Goal: Task Accomplishment & Management: Complete application form

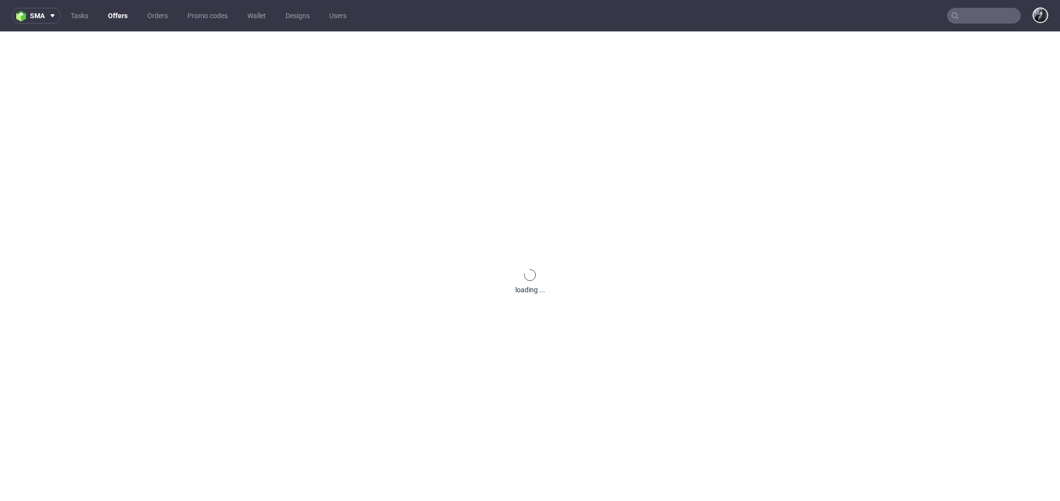
click at [126, 21] on link "Offers" at bounding box center [117, 16] width 31 height 16
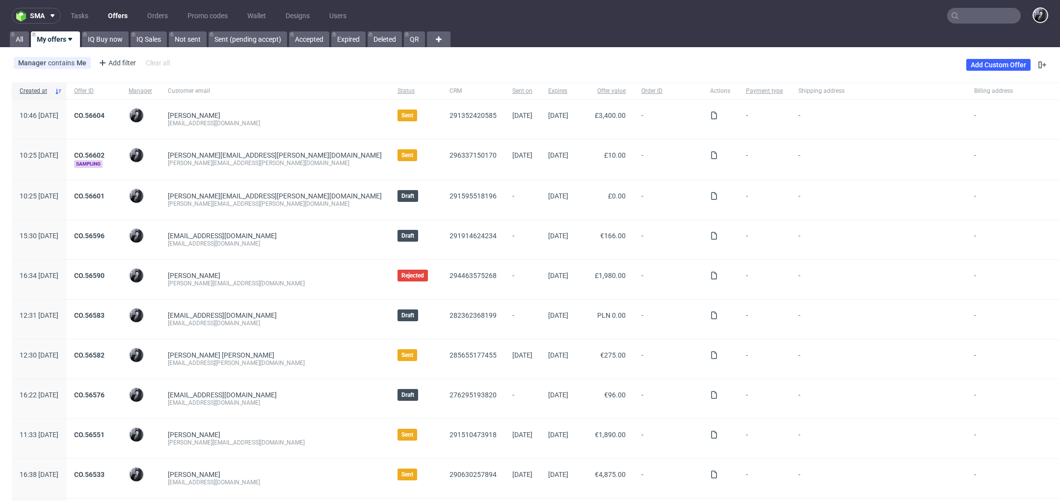
click at [979, 16] on input "text" at bounding box center [984, 16] width 74 height 16
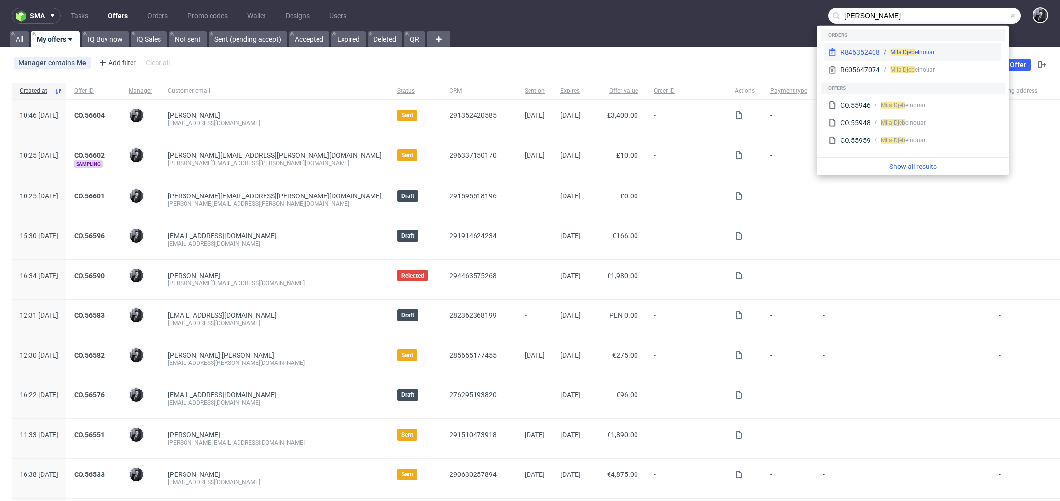
type input "mila djeb"
click at [921, 58] on div "R 846352408 Mila Djeb elnouar" at bounding box center [912, 52] width 177 height 18
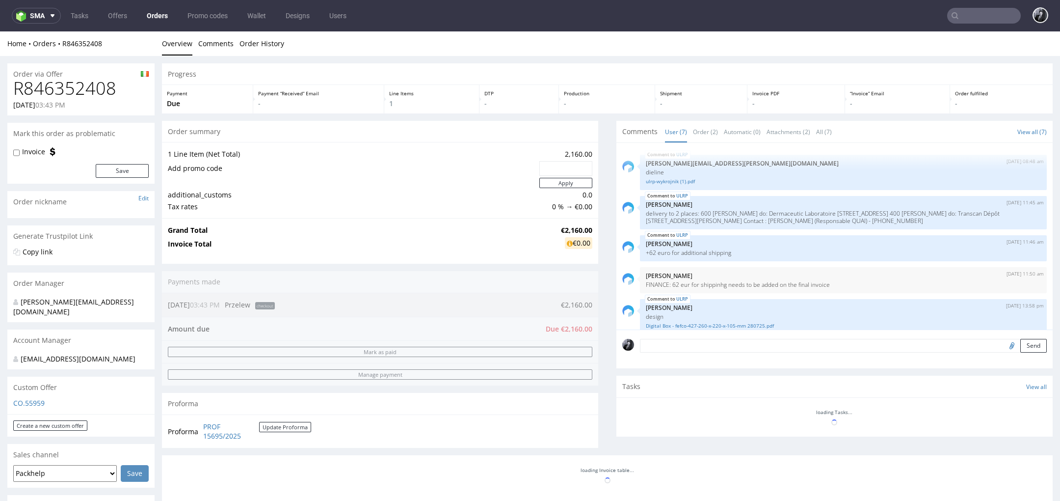
scroll to position [74, 0]
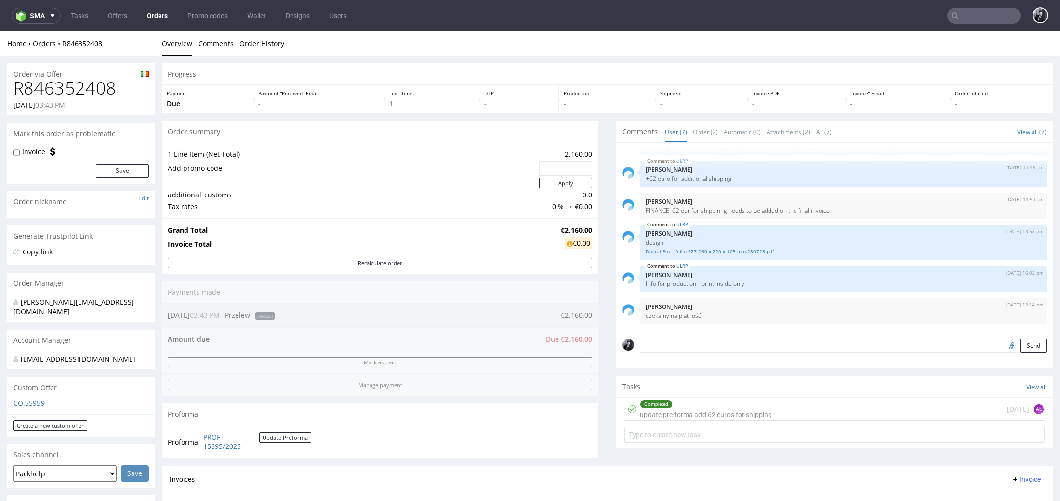
click at [143, 72] on img at bounding box center [145, 73] width 8 height 5
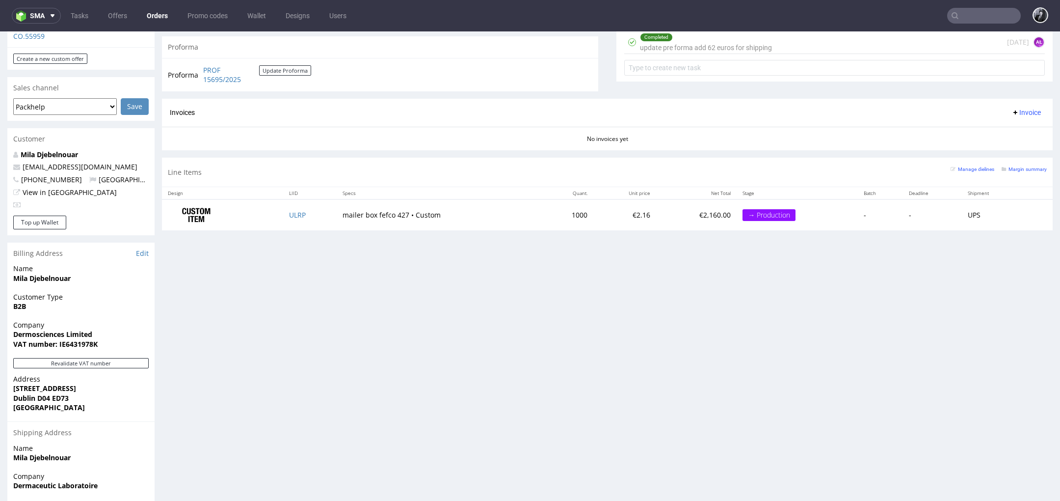
scroll to position [380, 0]
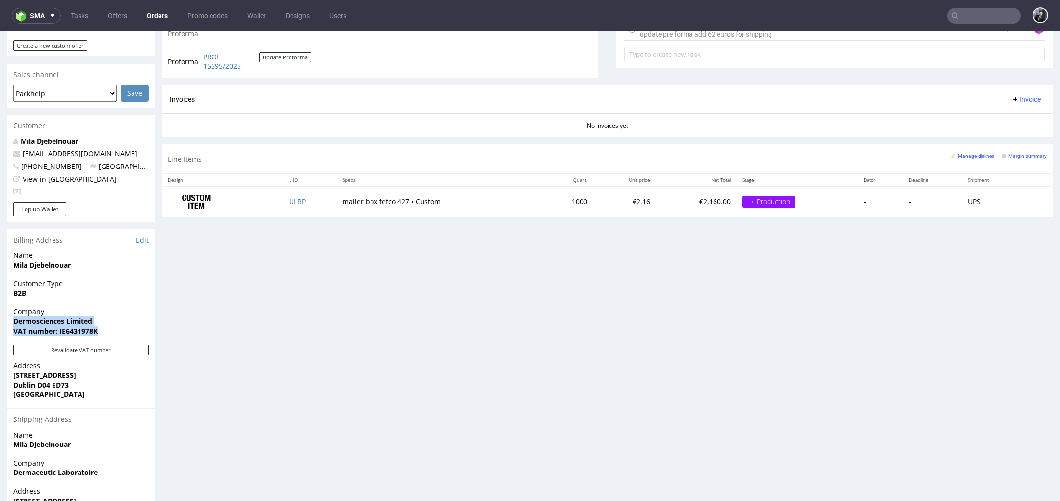
drag, startPoint x: 109, startPoint y: 330, endPoint x: 8, endPoint y: 323, distance: 101.3
click at [8, 323] on div "Company Dermosciences Limited VAT number: IE6431978K" at bounding box center [80, 326] width 147 height 38
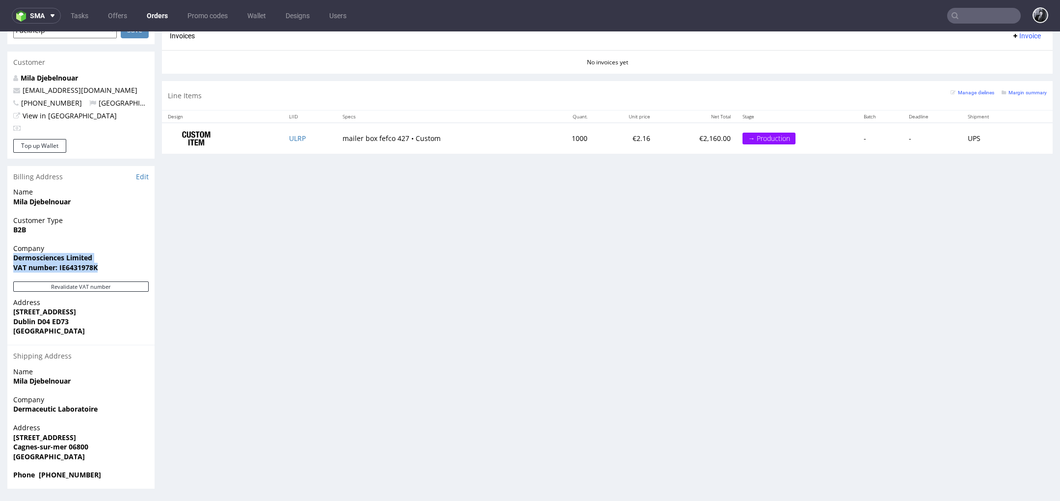
scroll to position [442, 0]
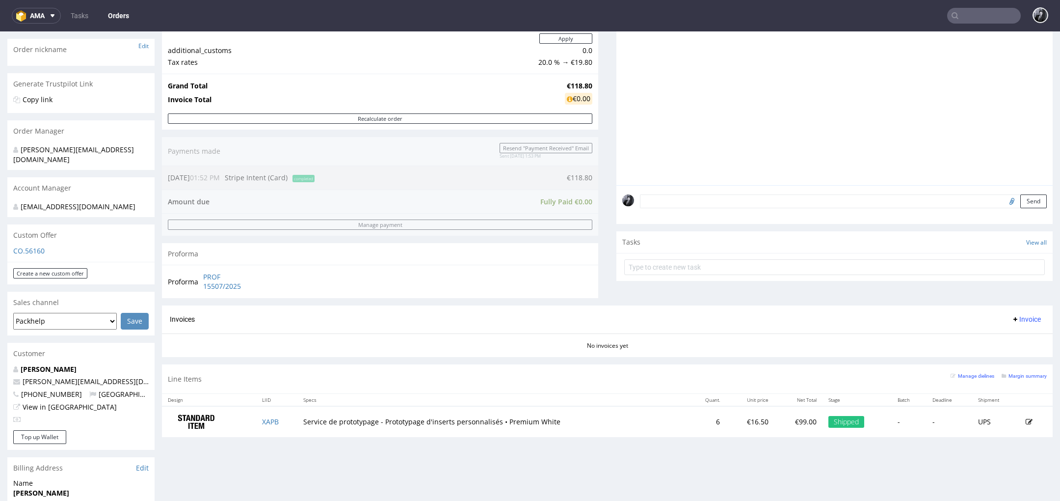
scroll to position [156, 0]
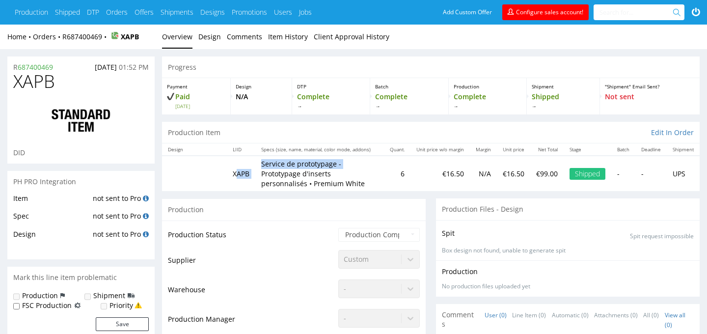
drag, startPoint x: 237, startPoint y: 176, endPoint x: 260, endPoint y: 176, distance: 23.1
click at [260, 176] on tr "XAPB Service de prototypage - Prototypage d'inserts personnalisés • Premium Whi…" at bounding box center [430, 173] width 537 height 35
click at [260, 176] on td "Service de prototypage - Prototypage d'inserts personnalisés • Premium White" at bounding box center [319, 173] width 129 height 35
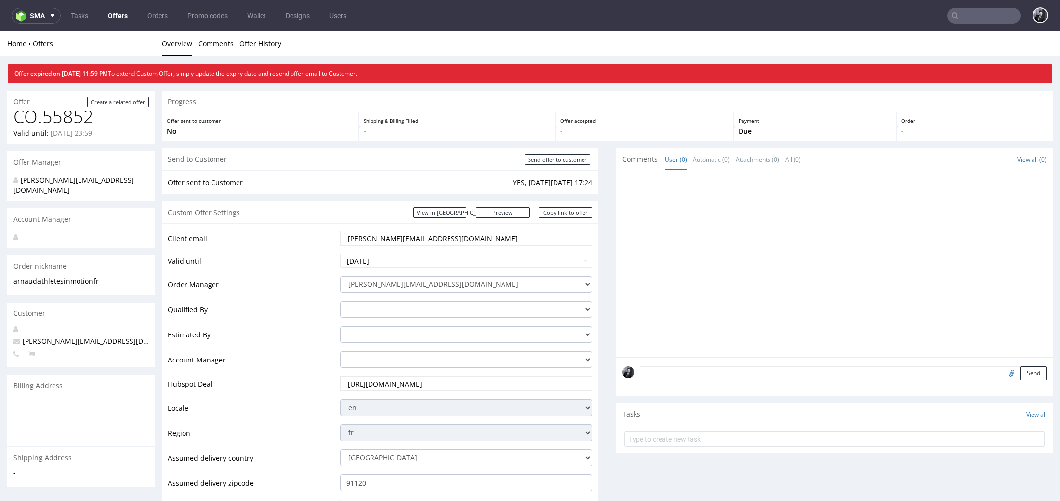
click at [120, 13] on link "Offers" at bounding box center [117, 16] width 31 height 16
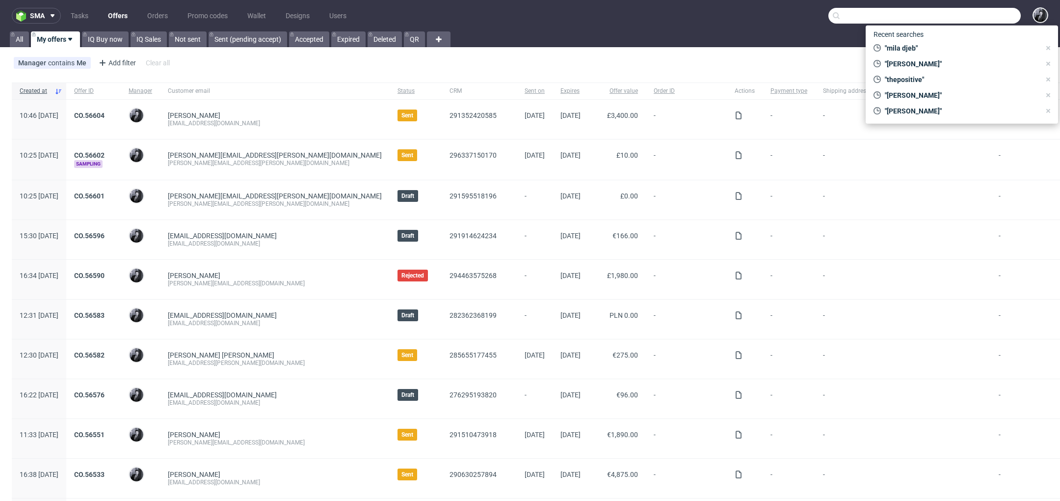
click at [967, 15] on input "text" at bounding box center [924, 16] width 192 height 16
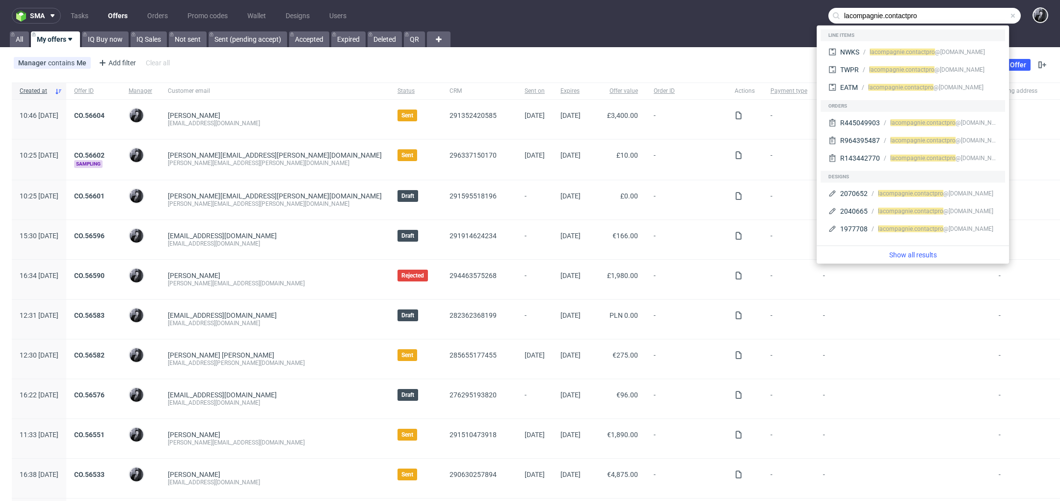
type input "lacompagnie.contactpro"
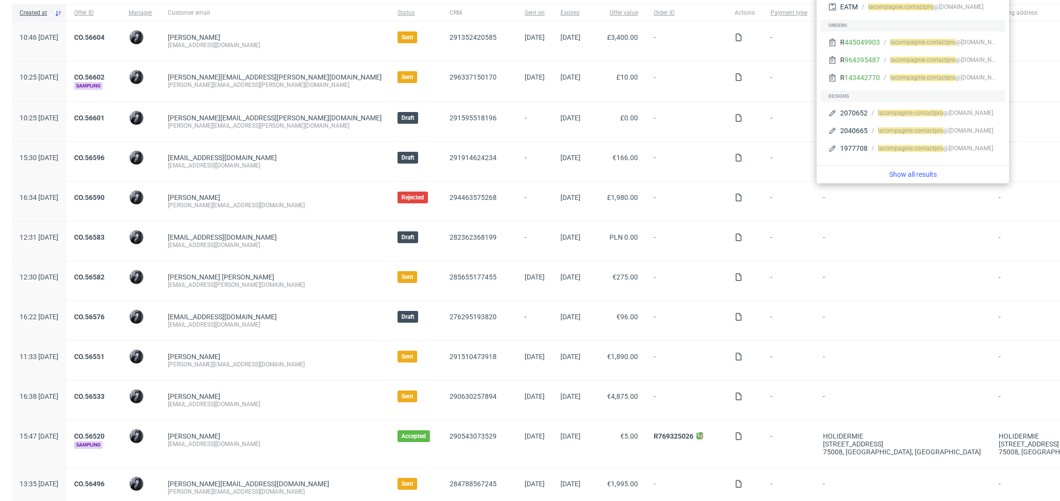
scroll to position [81, 0]
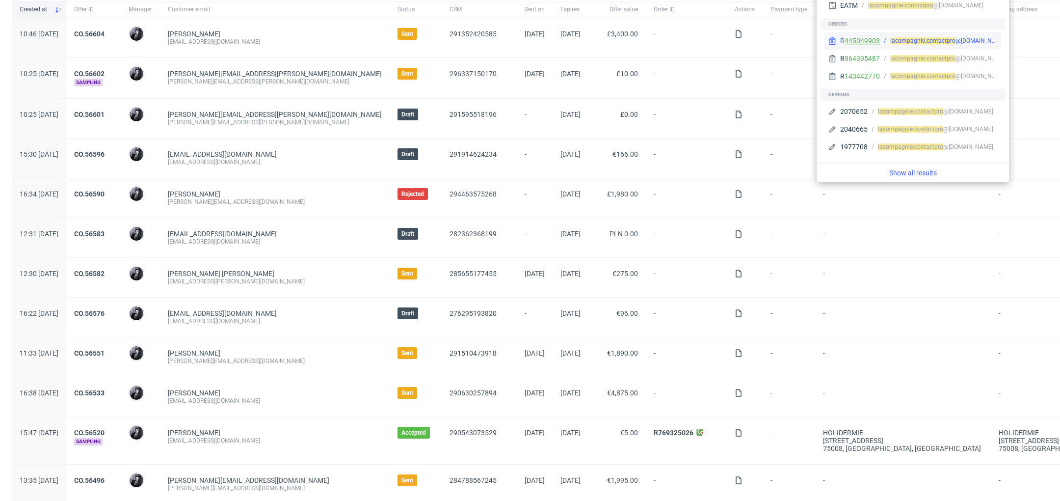
click at [875, 37] on link "445049903" at bounding box center [862, 41] width 35 height 8
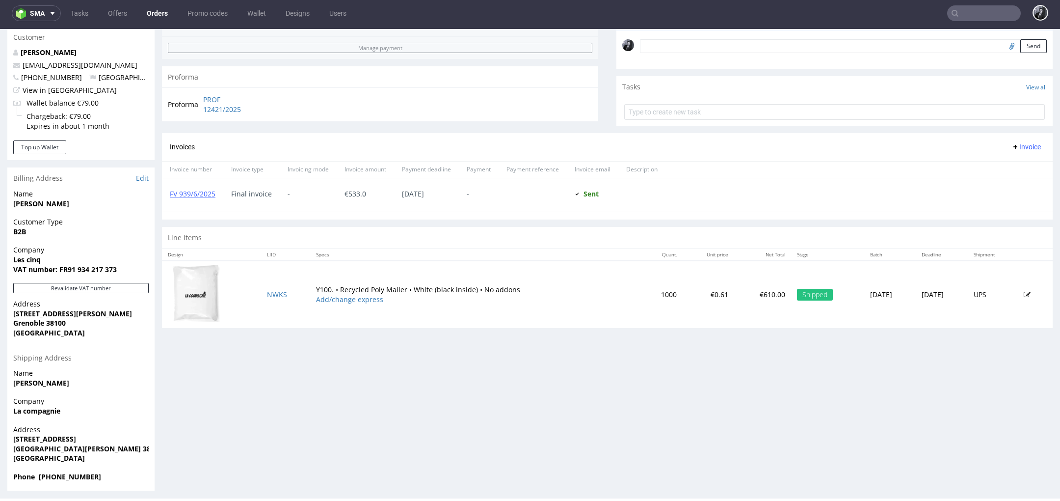
scroll to position [309, 0]
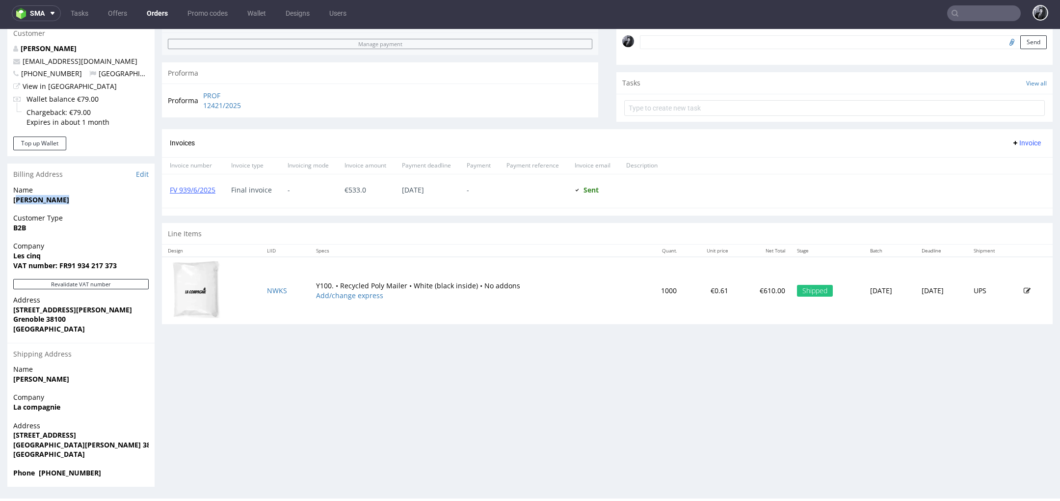
drag, startPoint x: 70, startPoint y: 197, endPoint x: 17, endPoint y: 195, distance: 53.1
click at [16, 195] on span "Ogier Mickael" at bounding box center [80, 200] width 135 height 10
click at [74, 196] on span "Ogier Mickael" at bounding box center [80, 200] width 135 height 10
click at [198, 294] on img at bounding box center [196, 289] width 49 height 58
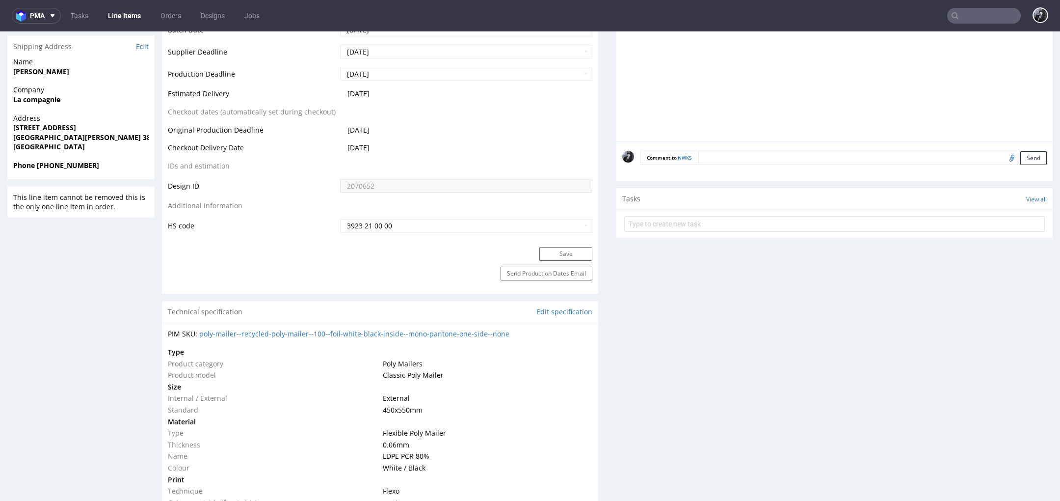
scroll to position [452, 0]
click at [316, 331] on link "poly-mailer--recycled-poly-mailer--100--foil-white-black-inside--mono-pantone-o…" at bounding box center [354, 331] width 310 height 9
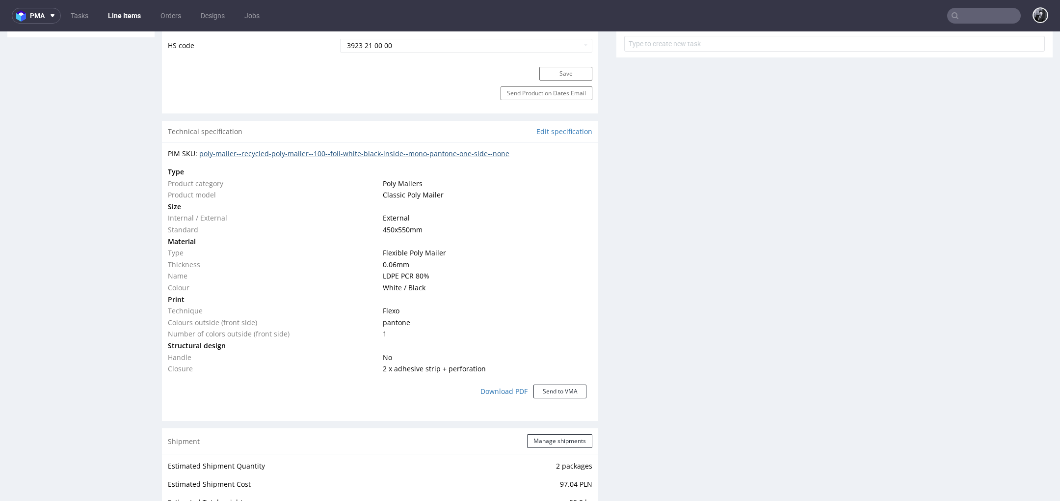
scroll to position [705, 0]
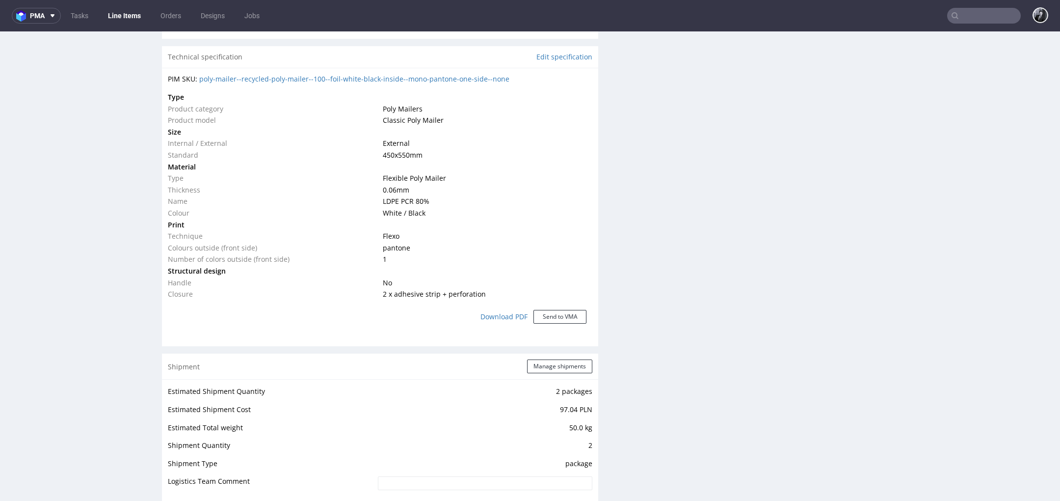
drag, startPoint x: 435, startPoint y: 156, endPoint x: 372, endPoint y: 141, distance: 65.1
click at [371, 141] on tbody "Type Product category Poly Mailers Product model Classic Poly Mailer Size Inter…" at bounding box center [380, 195] width 424 height 209
click at [372, 141] on td "Internal / External" at bounding box center [274, 143] width 212 height 12
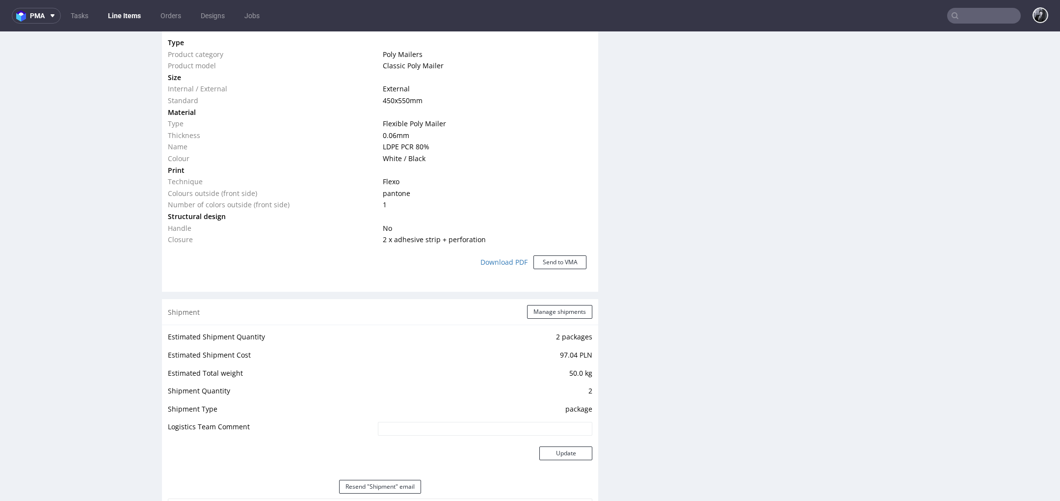
scroll to position [745, 0]
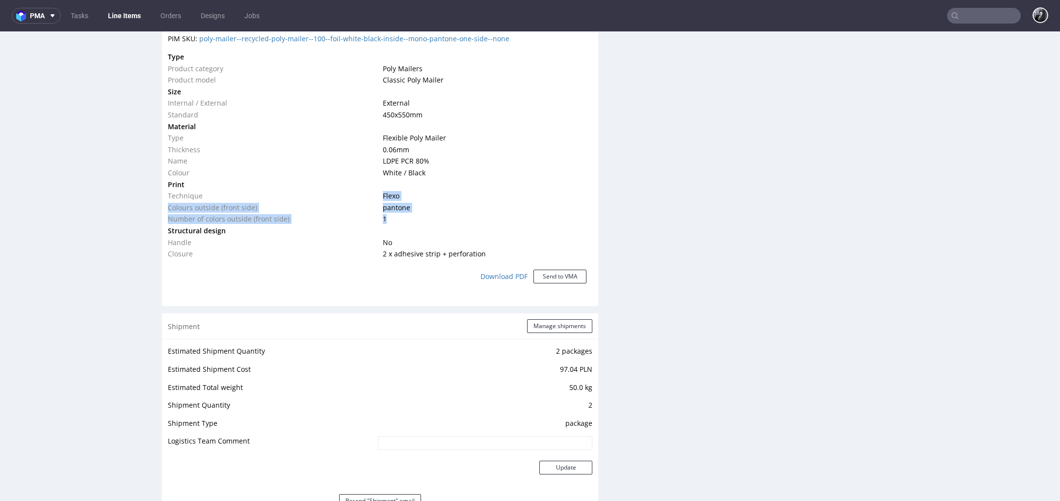
drag, startPoint x: 427, startPoint y: 219, endPoint x: 357, endPoint y: 198, distance: 73.1
click at [357, 198] on tbody "Type Product category Poly Mailers Product model Classic Poly Mailer Size Inter…" at bounding box center [380, 155] width 424 height 209
click at [357, 198] on td "Technique" at bounding box center [274, 196] width 212 height 12
drag, startPoint x: 173, startPoint y: 195, endPoint x: 213, endPoint y: 196, distance: 40.2
click at [213, 196] on td "Technique" at bounding box center [274, 196] width 212 height 12
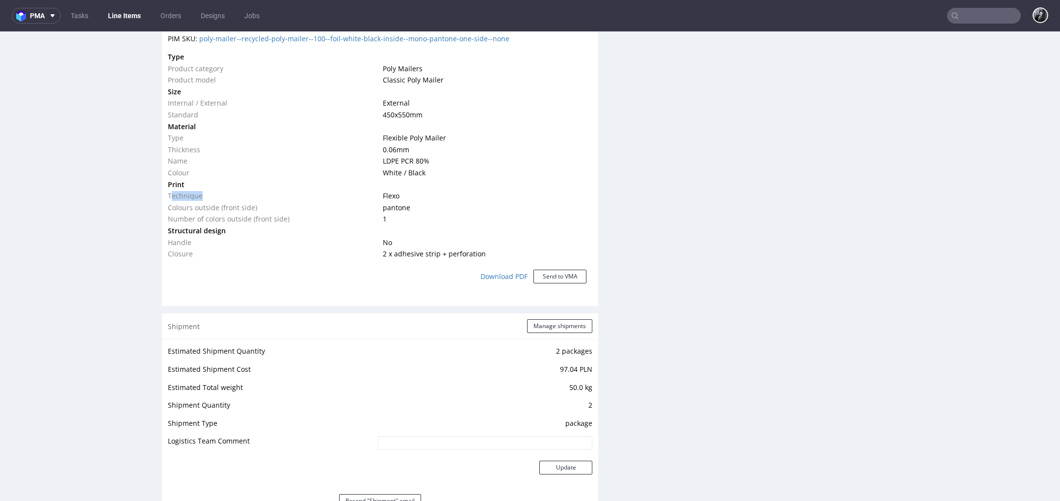
click at [213, 196] on td "Technique" at bounding box center [274, 196] width 212 height 12
drag, startPoint x: 397, startPoint y: 214, endPoint x: 339, endPoint y: 199, distance: 59.7
click at [339, 199] on tbody "Type Product category Poly Mailers Product model Classic Poly Mailer Size Inter…" at bounding box center [380, 155] width 424 height 209
click at [339, 199] on td "Technique" at bounding box center [274, 196] width 212 height 12
drag, startPoint x: 407, startPoint y: 218, endPoint x: 254, endPoint y: 196, distance: 155.2
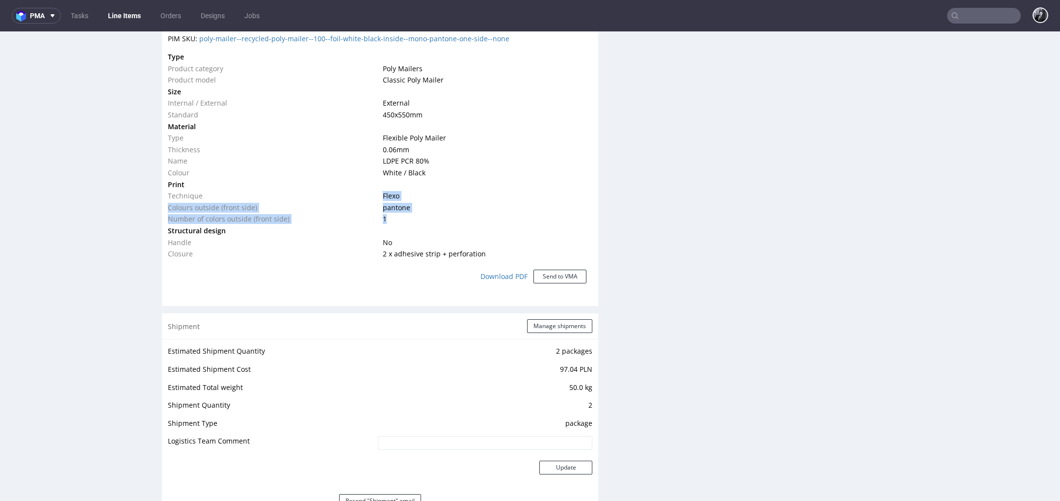
click at [255, 197] on tbody "Type Product category Poly Mailers Product model Classic Poly Mailer Size Inter…" at bounding box center [380, 155] width 424 height 209
drag, startPoint x: 170, startPoint y: 190, endPoint x: 350, endPoint y: 210, distance: 181.7
click at [350, 210] on tbody "Type Product category Poly Mailers Product model Classic Poly Mailer Size Inter…" at bounding box center [380, 155] width 424 height 209
click at [407, 218] on td "1" at bounding box center [486, 219] width 212 height 12
drag, startPoint x: 436, startPoint y: 223, endPoint x: 405, endPoint y: 218, distance: 31.2
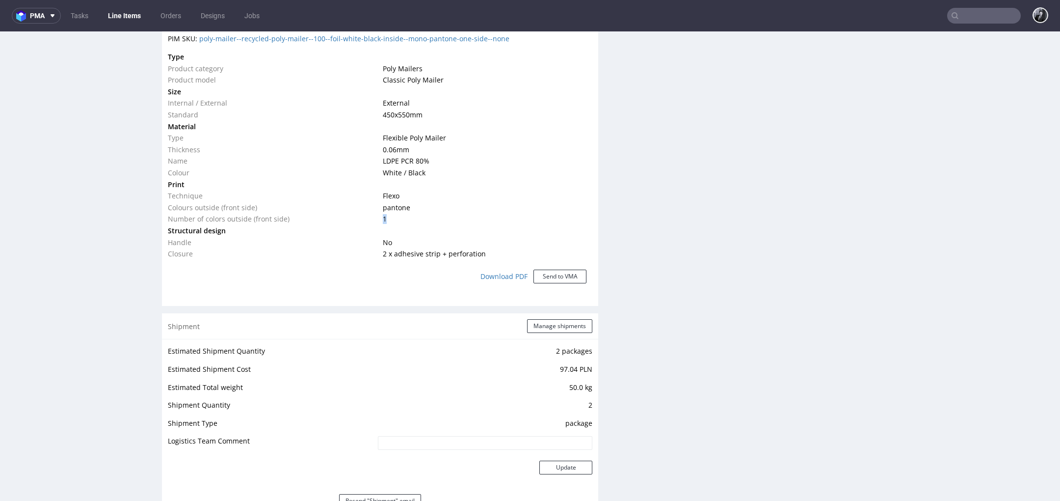
click at [400, 218] on td "1" at bounding box center [486, 219] width 212 height 12
click at [405, 218] on td "1" at bounding box center [486, 219] width 212 height 12
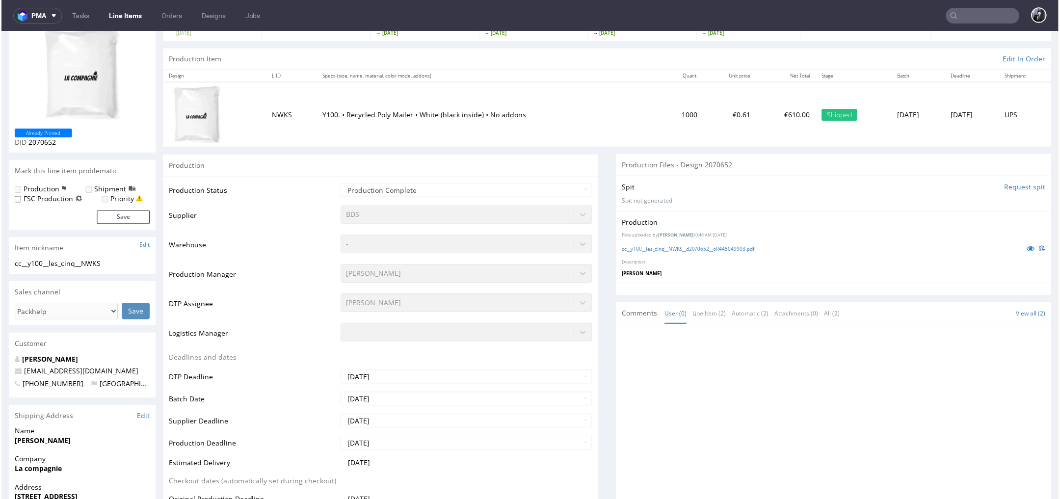
scroll to position [0, 0]
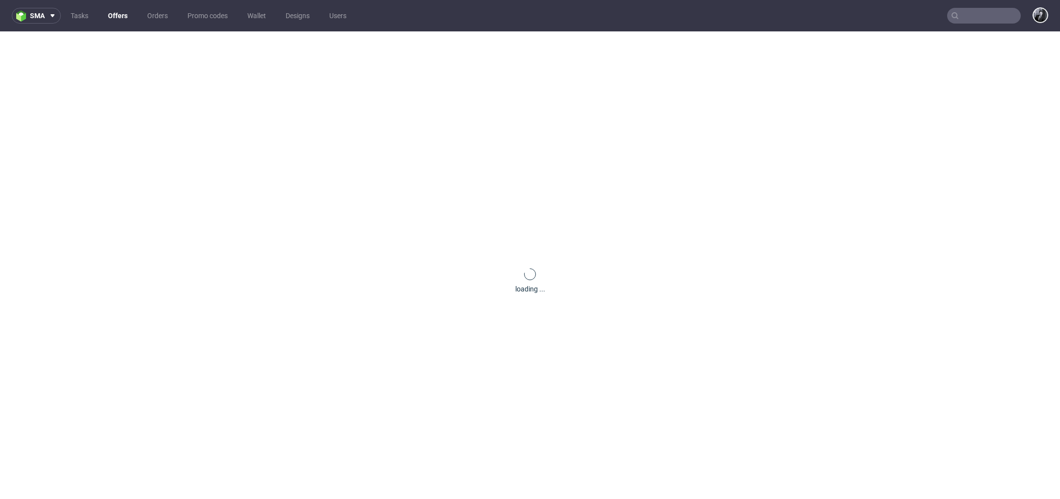
click at [119, 16] on link "Offers" at bounding box center [117, 16] width 31 height 16
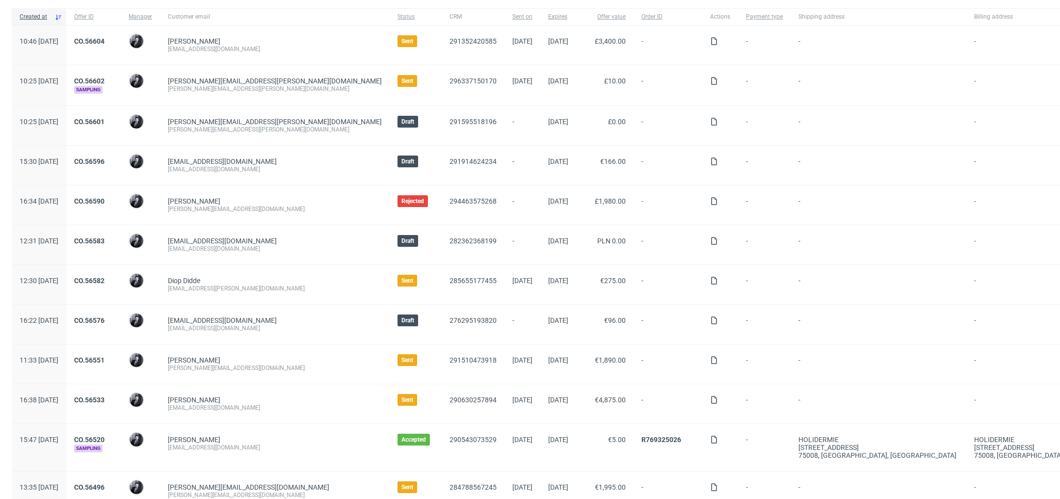
scroll to position [74, 0]
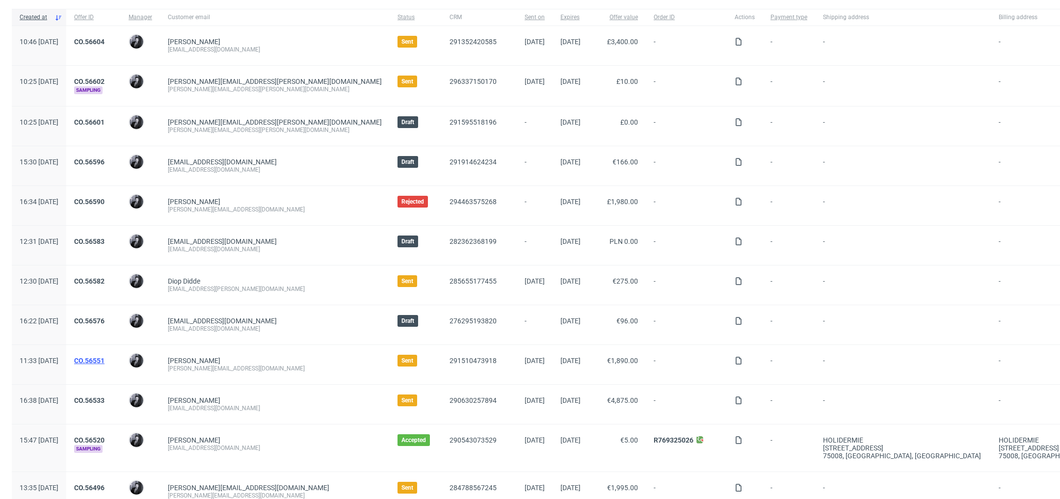
click at [105, 357] on link "CO.56551" at bounding box center [89, 361] width 30 height 8
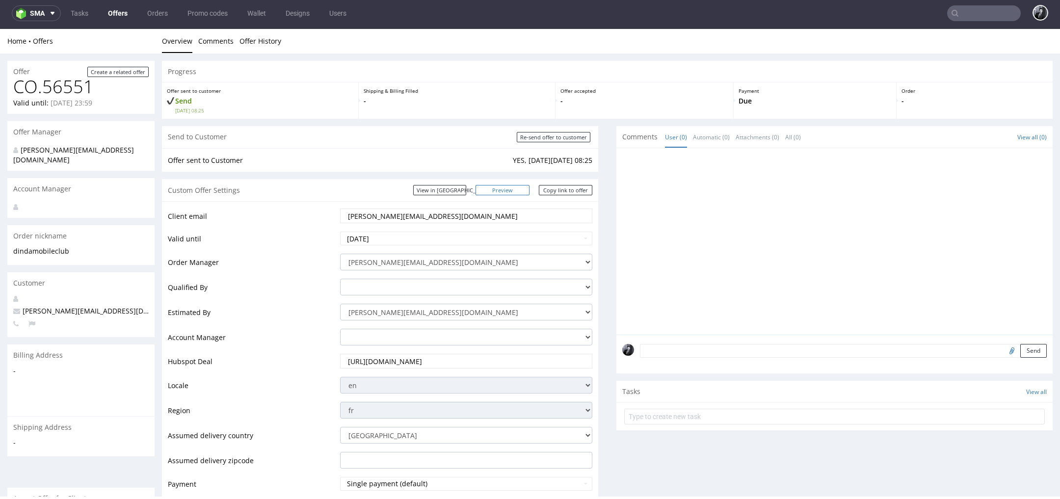
click at [514, 192] on link "Preview" at bounding box center [503, 190] width 54 height 10
click at [109, 17] on link "Offers" at bounding box center [117, 13] width 31 height 16
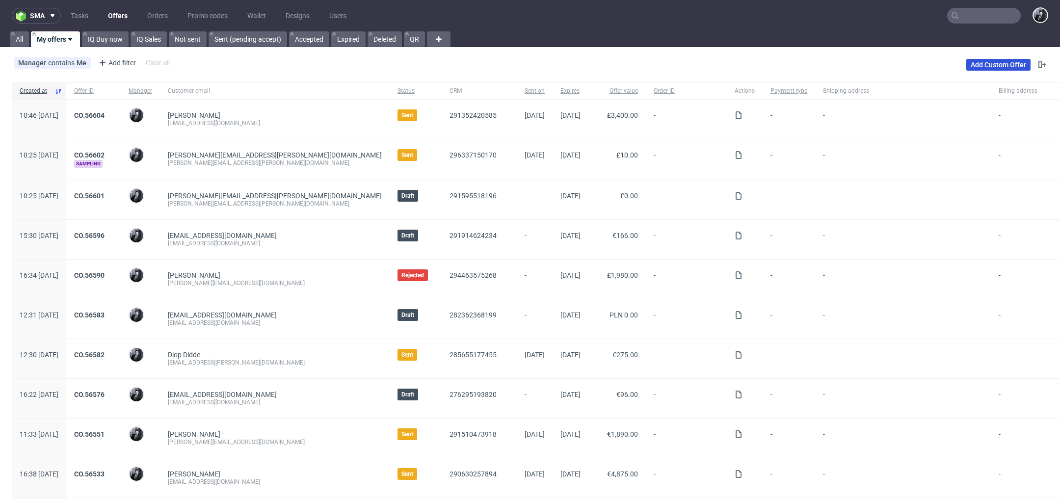
click at [998, 66] on link "Add Custom Offer" at bounding box center [998, 65] width 64 height 12
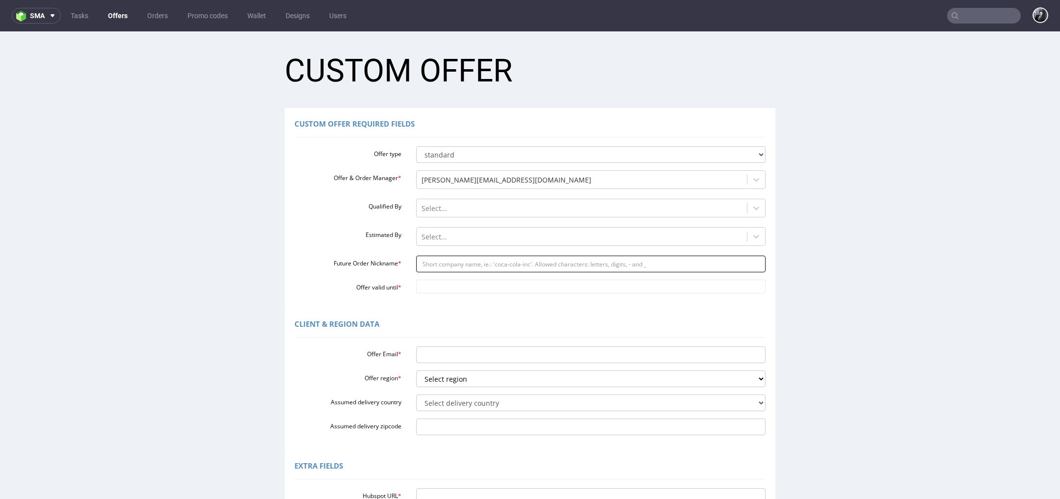
click at [473, 263] on input "Future Order Nickname *" at bounding box center [591, 264] width 350 height 17
paste input "lacompagniecontactprogmailcom"
type input "lacompagniecontactprogmailcom"
click at [450, 357] on input "Offer Email *" at bounding box center [591, 354] width 350 height 17
paste input "[EMAIL_ADDRESS][DOMAIN_NAME]"
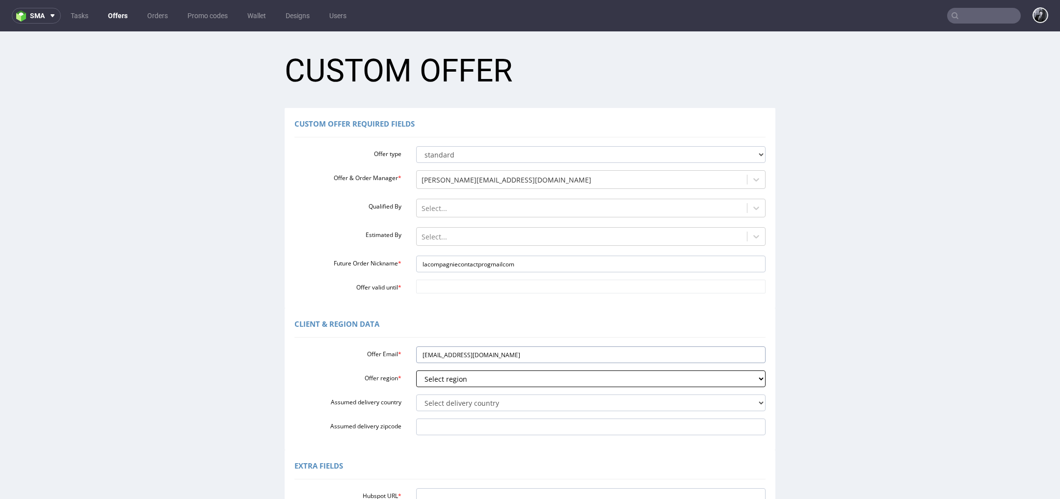
type input "[EMAIL_ADDRESS][DOMAIN_NAME]"
click at [447, 378] on select "Select region eu gb de pl fr it es" at bounding box center [591, 379] width 350 height 17
select select "fr"
click at [416, 371] on select "Select region eu gb de pl fr it es" at bounding box center [591, 379] width 350 height 17
click at [451, 404] on select "Select delivery country [GEOGRAPHIC_DATA] [GEOGRAPHIC_DATA] [GEOGRAPHIC_DATA] […" at bounding box center [591, 403] width 350 height 17
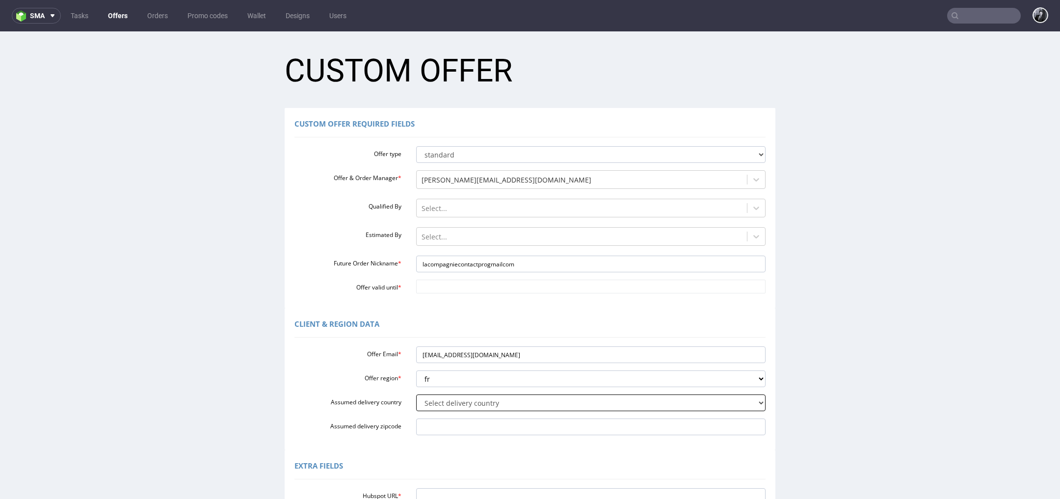
select select "75"
click at [416, 395] on select "Select delivery country [GEOGRAPHIC_DATA] [GEOGRAPHIC_DATA] [GEOGRAPHIC_DATA] […" at bounding box center [591, 403] width 350 height 17
click at [502, 286] on input "Offer valid until *" at bounding box center [591, 287] width 350 height 14
click at [509, 171] on icon at bounding box center [509, 169] width 2 height 7
click at [491, 199] on td "5" at bounding box center [494, 198] width 15 height 15
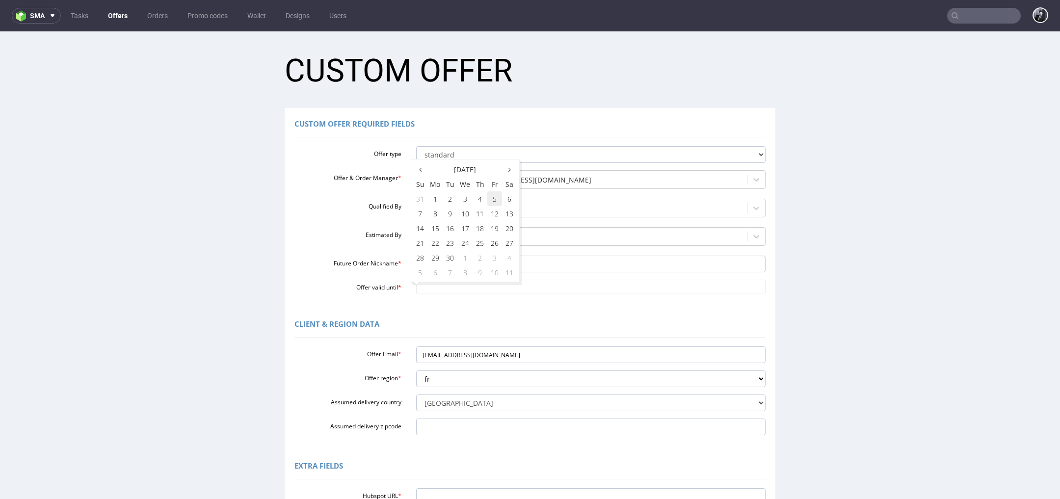
type input "2025-09-05"
click at [440, 312] on div "Client & Region data Offer Email * lacompagnie.contactpro@gmail.com Offer regio…" at bounding box center [530, 379] width 491 height 142
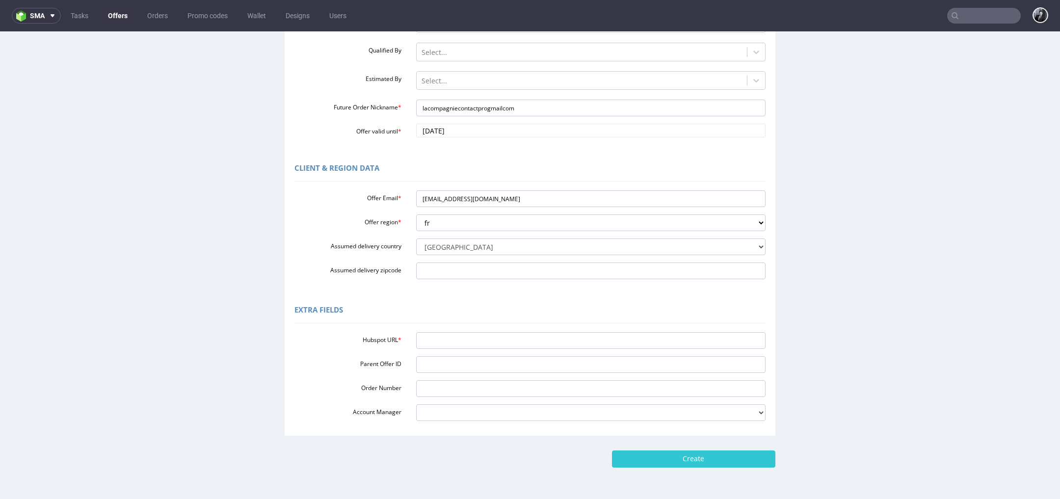
scroll to position [158, 0]
click at [440, 335] on input "Hubspot URL *" at bounding box center [591, 339] width 350 height 17
paste input "https://app-eu1.hubspot.com/contacts/25600958/record/0-3/295239639240/"
type input "https://app-eu1.hubspot.com/contacts/25600958/record/0-3/295239639240/"
click at [686, 459] on input "Create" at bounding box center [693, 457] width 163 height 17
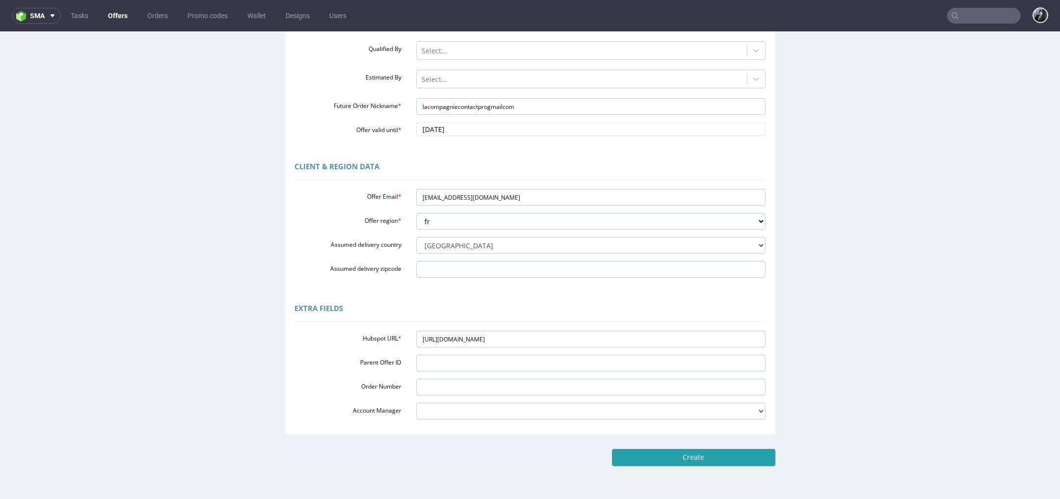
type input "Please wait..."
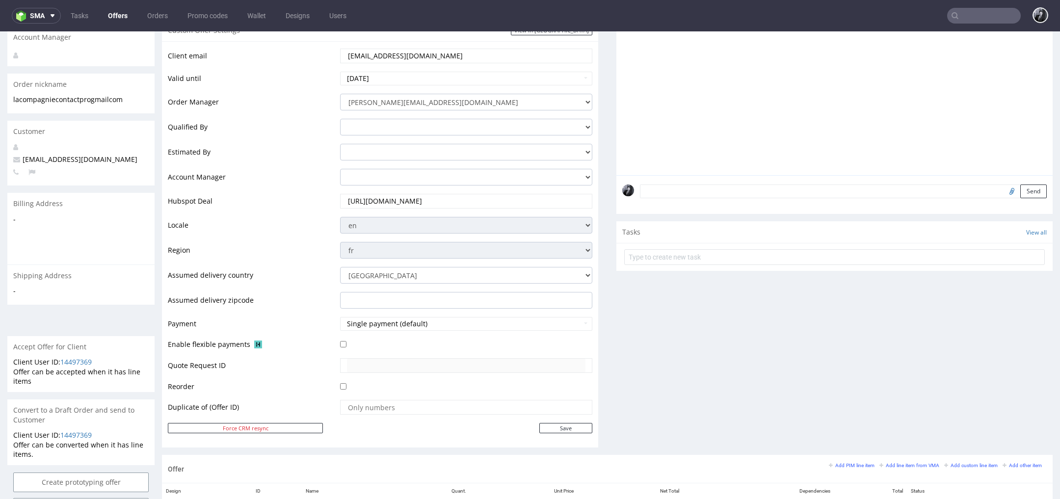
scroll to position [409, 0]
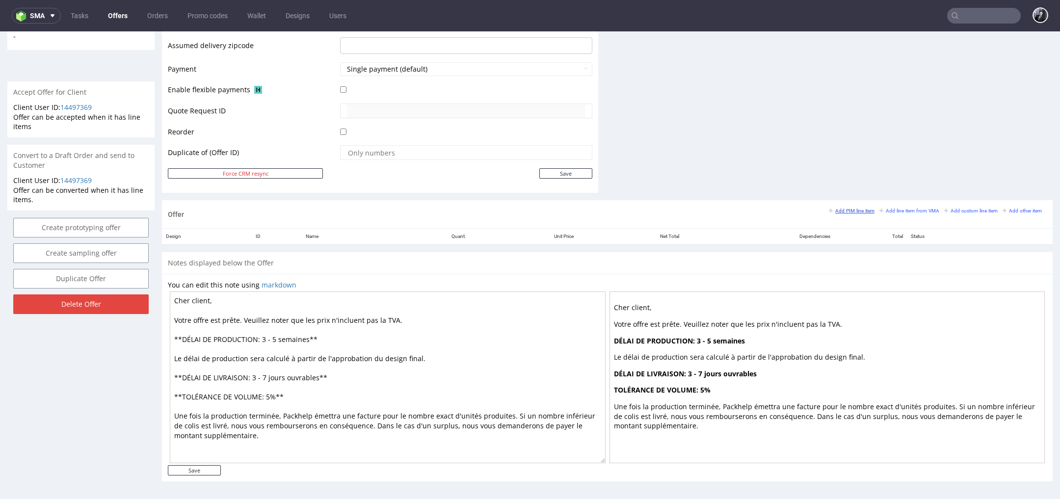
click at [849, 208] on small "Add PIM line item" at bounding box center [852, 210] width 46 height 5
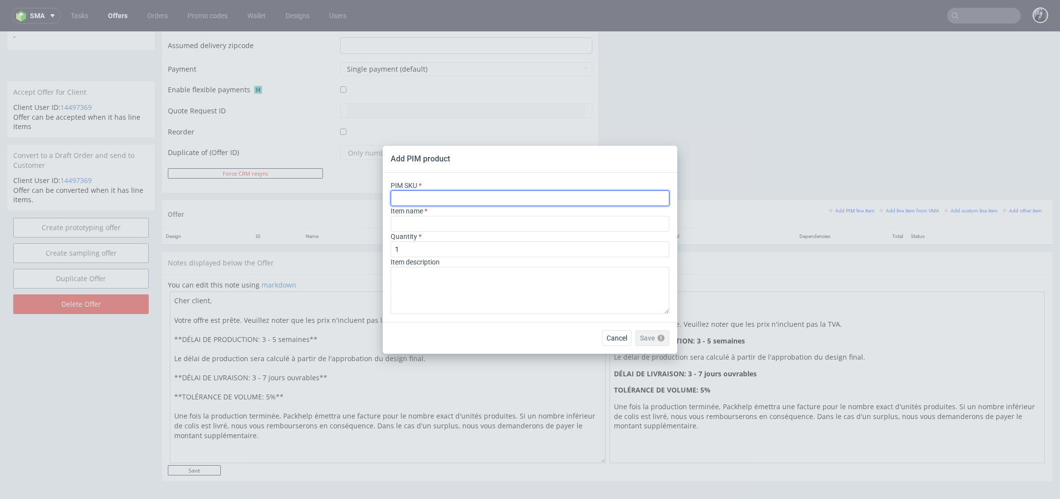
click at [513, 190] on input "text" at bounding box center [530, 198] width 279 height 16
paste input "poly-mailer--recycled-poly-mailer--100--foil-white-black-inside--mono-pantone-o…"
type input "poly-mailer--recycled-poly-mailer--100--foil-white-black-inside--mono-pantone-o…"
type input "Recycled Poly Mailer"
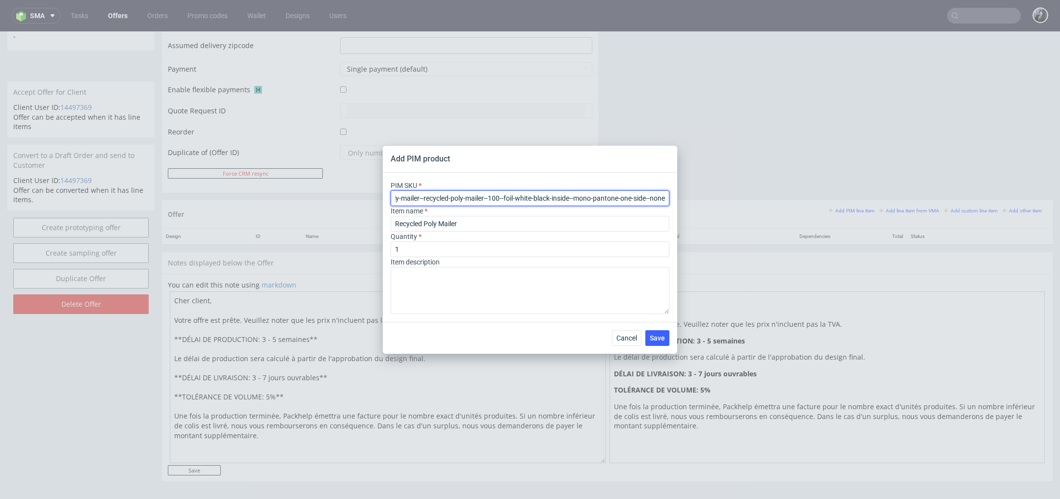
type input "poly-mailer--recycled-poly-mailer--100--foil-white-black-inside--mono-pantone-o…"
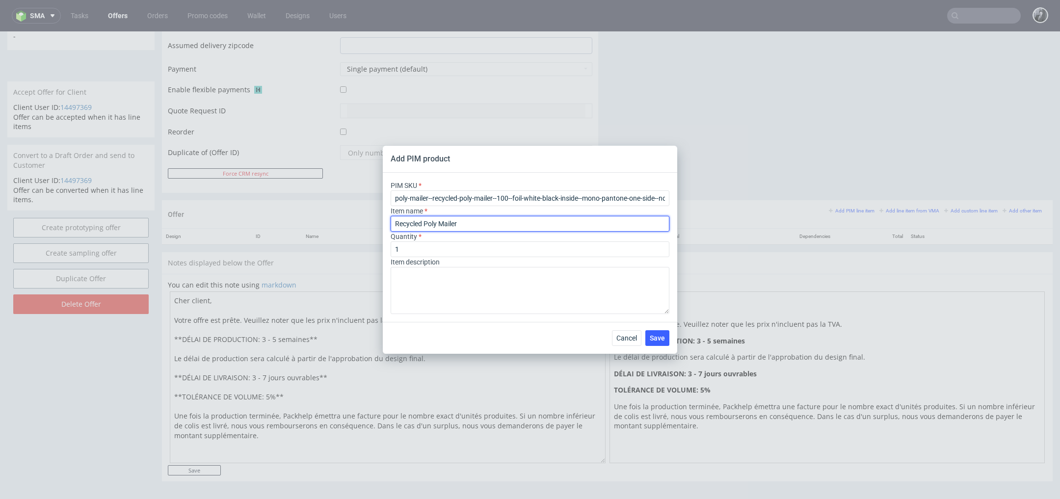
drag, startPoint x: 471, startPoint y: 220, endPoint x: 353, endPoint y: 219, distance: 117.3
click at [353, 219] on div "Add PIM product PIM SKU poly-mailer--recycled-poly-mailer--100--foil-white-blac…" at bounding box center [530, 249] width 1060 height 499
paste input "Pochette plastique recyclée personnalisable Y100 (45 x 55 cm)"
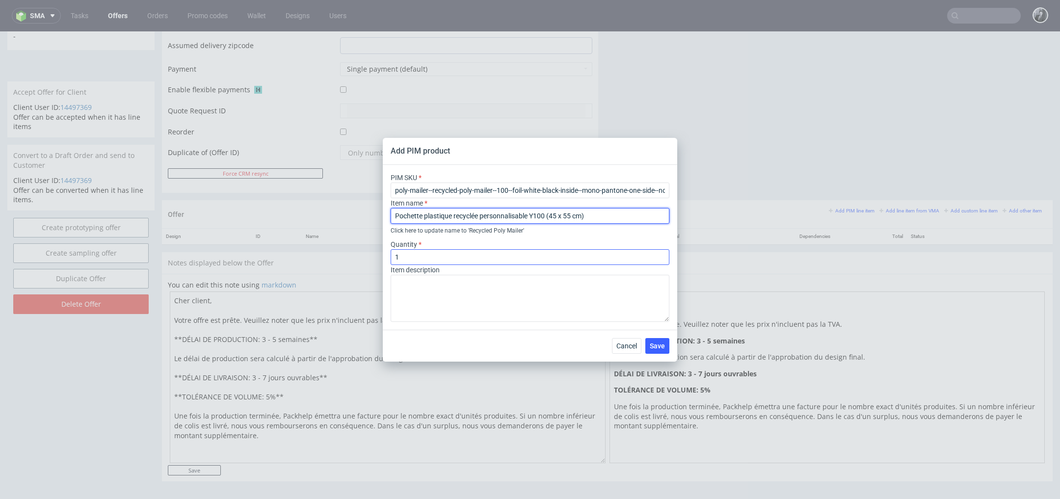
type input "Pochette plastique recyclée personnalisable Y100 (45 x 55 cm)"
click at [452, 254] on input "1" at bounding box center [530, 257] width 279 height 16
type input "5000"
click at [663, 347] on span "Save" at bounding box center [657, 346] width 15 height 7
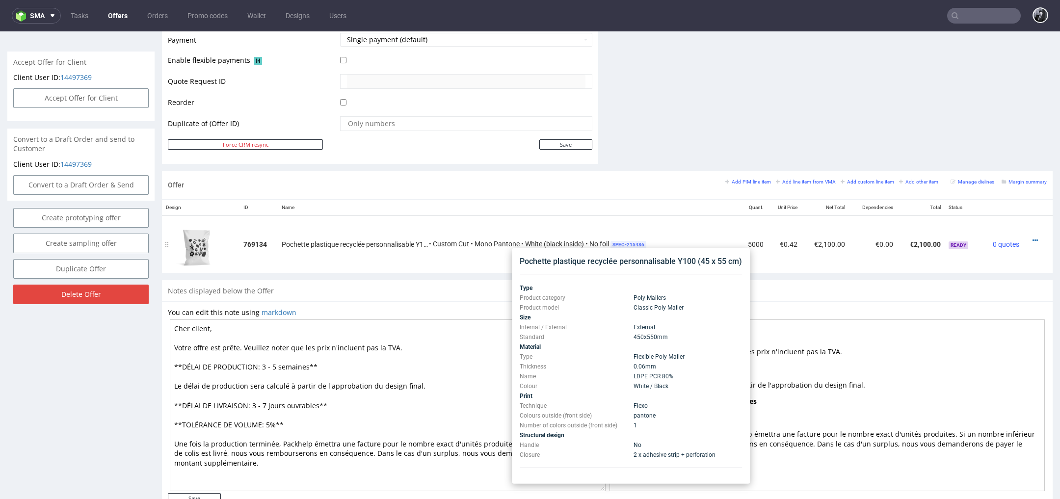
scroll to position [435, 0]
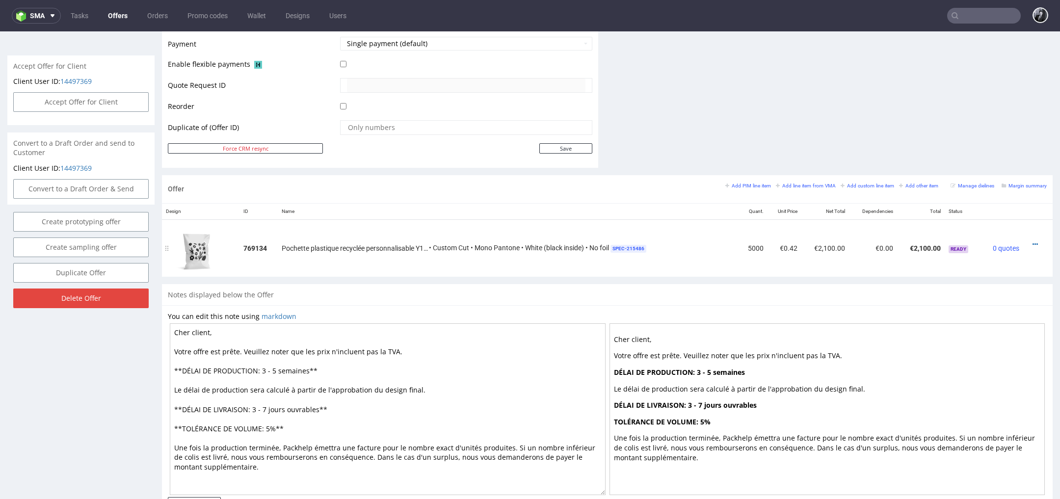
click at [1027, 240] on div at bounding box center [1035, 244] width 16 height 10
click at [1033, 241] on icon at bounding box center [1035, 244] width 5 height 7
click at [979, 154] on span "Edit item price" at bounding box center [990, 153] width 79 height 10
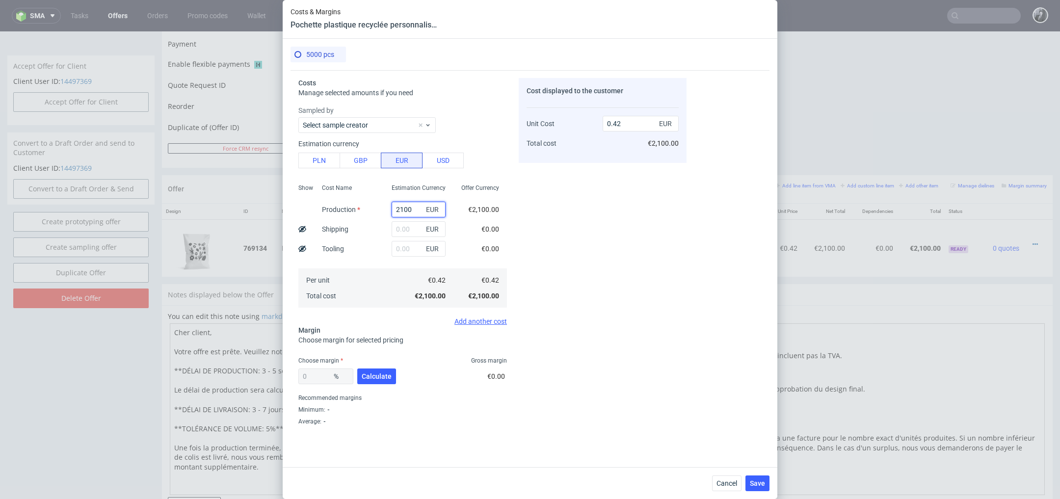
drag, startPoint x: 418, startPoint y: 206, endPoint x: 368, endPoint y: 206, distance: 50.1
click at [370, 206] on div "Show Cost Name Production Shipping Tooling Per unit Total cost Estimation Curre…" at bounding box center [402, 245] width 209 height 130
type input "0"
type input "445"
type input "0.09"
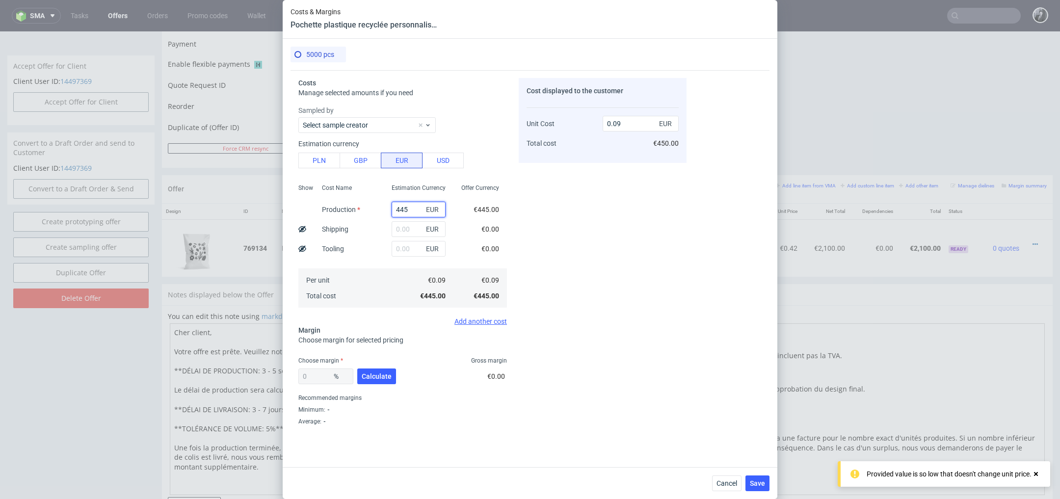
type input "4450"
type input "0.89"
type input "4450"
click at [321, 163] on button "PLN" at bounding box center [319, 161] width 42 height 16
type input "0.21"
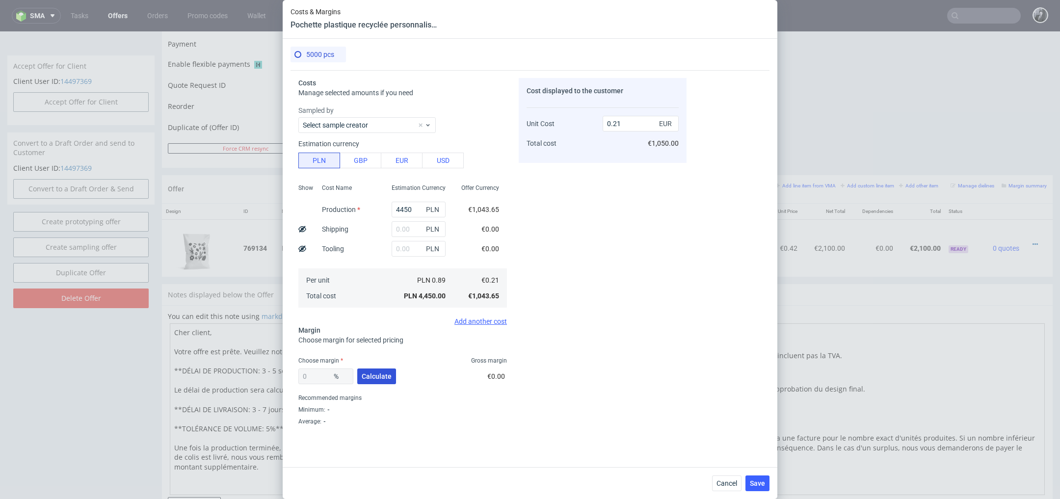
click at [374, 376] on span "Calculate" at bounding box center [377, 376] width 30 height 7
type input "39.07"
type input "0.34"
click at [320, 376] on input "39.07" at bounding box center [325, 377] width 55 height 16
type input "3"
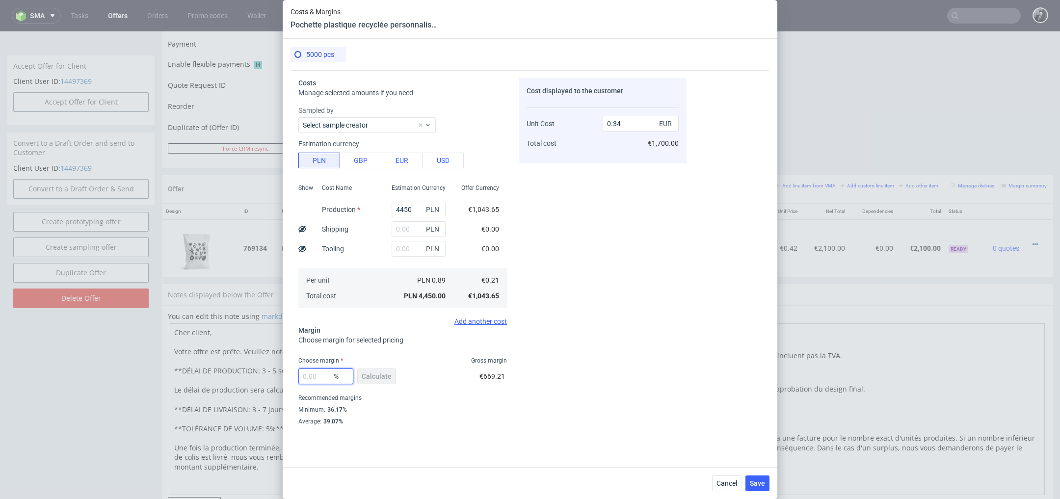
type input "0"
type input "0.21"
type input "0"
click at [621, 129] on input "0.21" at bounding box center [641, 124] width 76 height 16
type input "0.0"
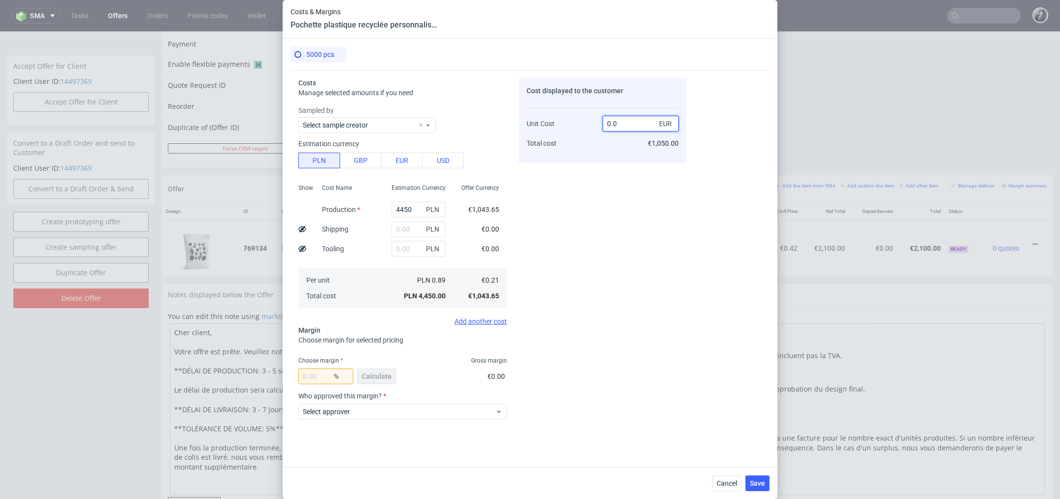
type input "-Infinity"
type input "0.4"
type input "47.5"
click at [611, 215] on div "Cost displayed to the customer Unit Cost Total cost 0.4 EUR €2,000.00" at bounding box center [603, 253] width 168 height 350
click at [620, 123] on input "0.4" at bounding box center [641, 124] width 76 height 16
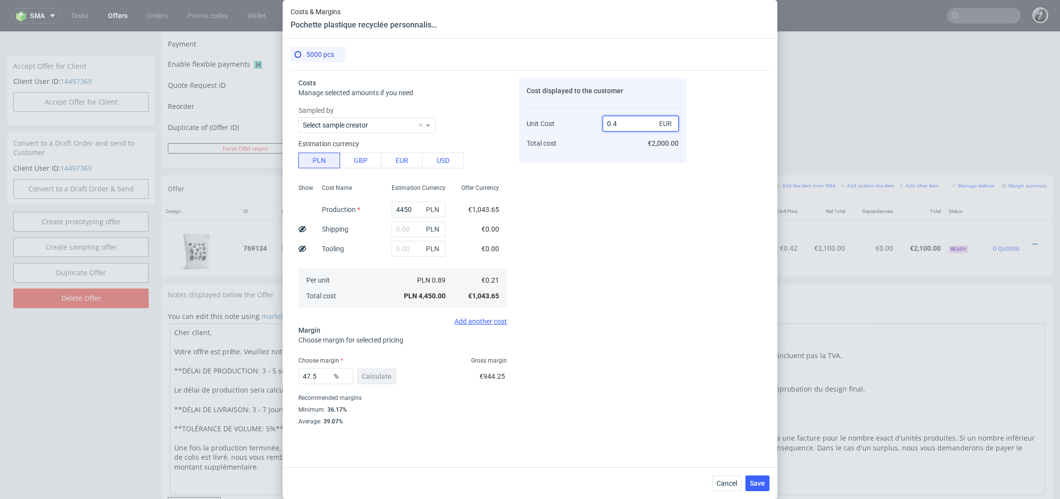
type input "0."
type input "-Infinity"
type input "0.2139"
type input "1.8232819074333801"
type input "0.39"
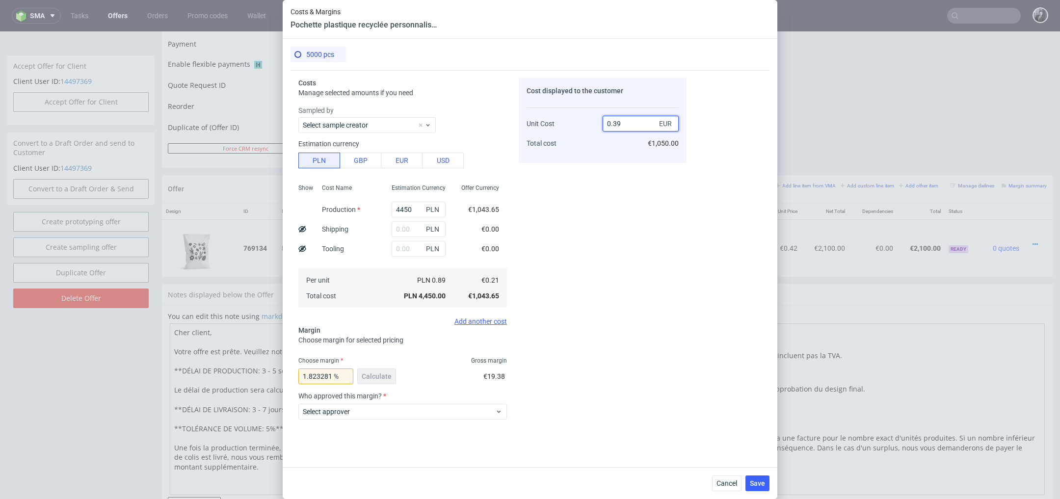
type input "46.15384615384615"
click at [579, 185] on div "Cost displayed to the customer Unit Cost Total cost 0.39 EUR €1,950.00" at bounding box center [603, 253] width 168 height 350
click at [640, 127] on input "0.39" at bounding box center [641, 124] width 76 height 16
type input "0.38"
type input "44.73684210526316"
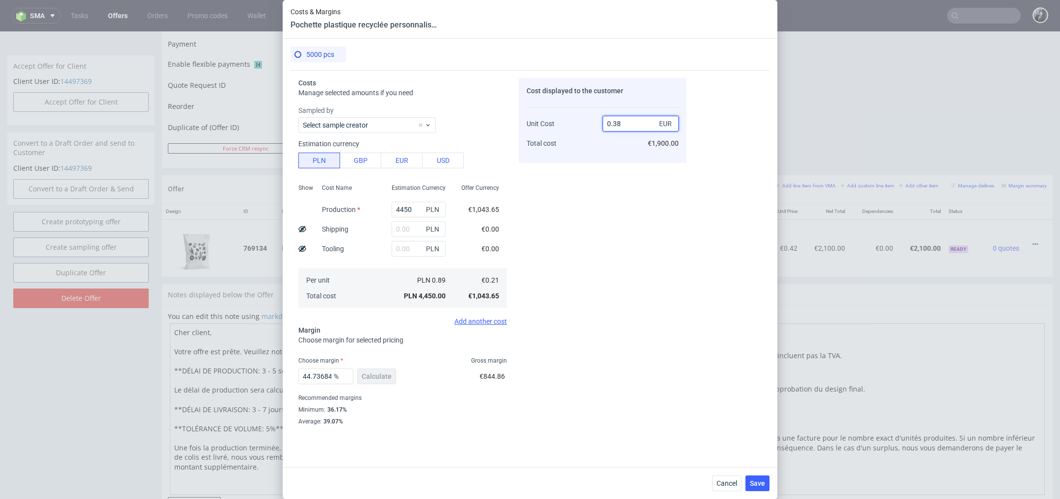
type input "0.38"
click at [615, 238] on div "Cost displayed to the customer Unit Cost Total cost 0.38 EUR €1,900.00" at bounding box center [603, 253] width 168 height 350
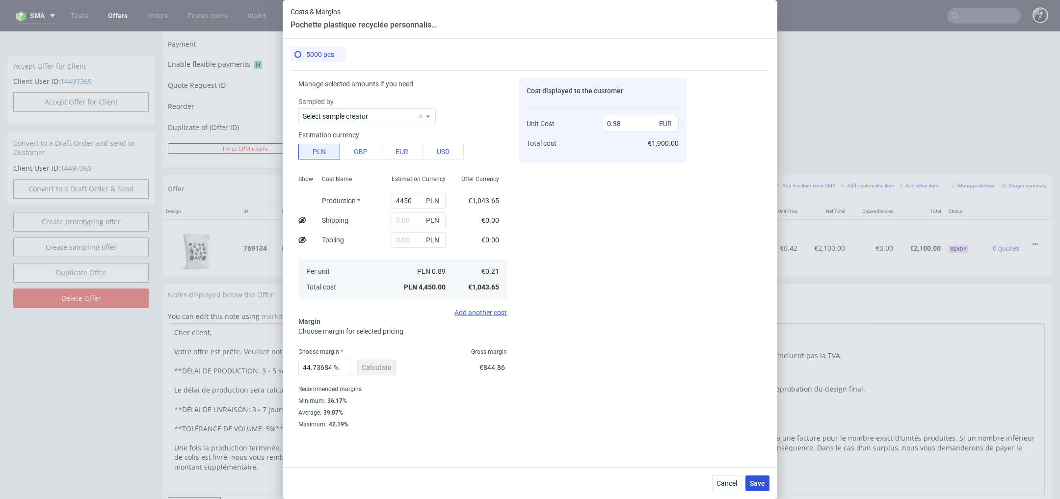
click at [762, 485] on span "Save" at bounding box center [757, 483] width 15 height 7
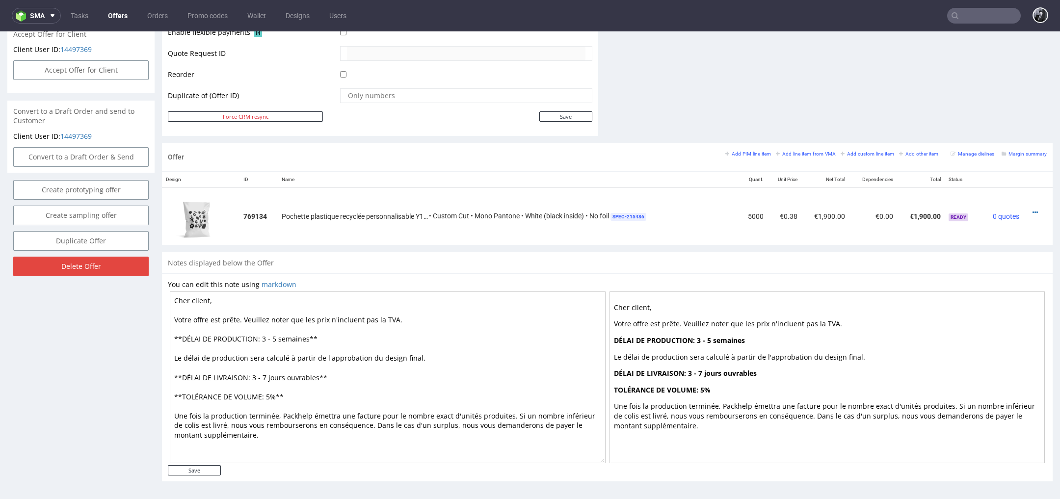
scroll to position [3, 0]
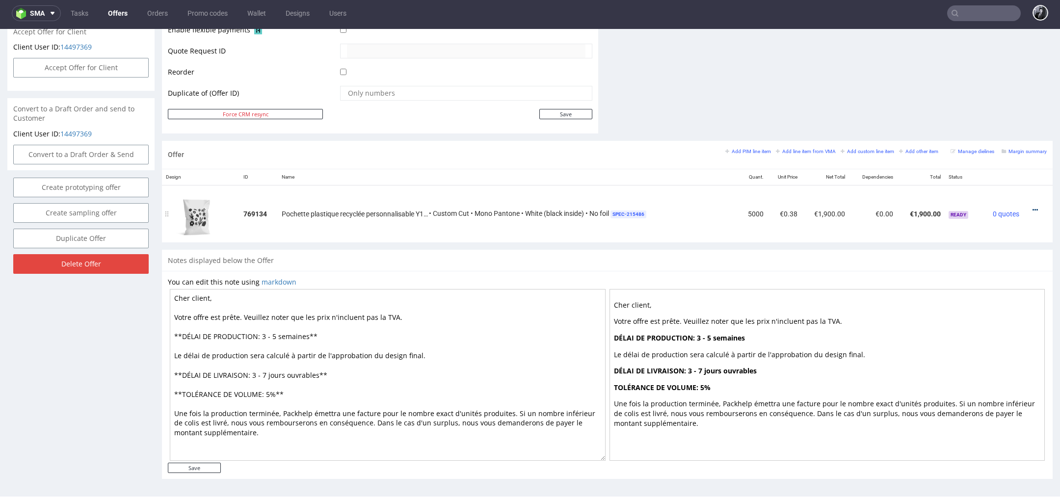
click at [1033, 211] on icon at bounding box center [1035, 210] width 5 height 7
click at [980, 124] on li "Edit item price" at bounding box center [986, 118] width 95 height 18
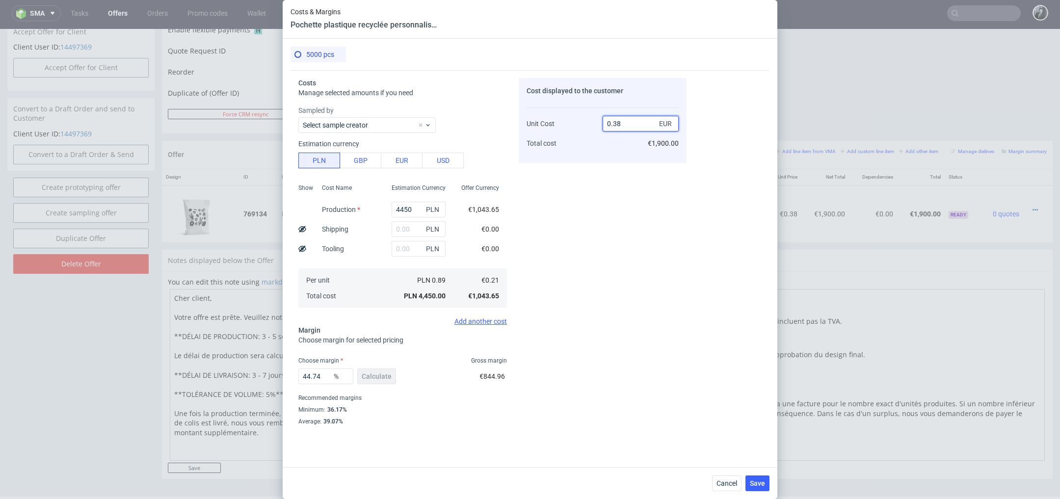
click at [641, 127] on input "0.38" at bounding box center [641, 124] width 76 height 16
type input "0.35"
type input "40"
type input "0.35"
click at [629, 201] on div "Cost displayed to the customer Unit Cost Total cost 0.35 EUR €1,750.00" at bounding box center [603, 253] width 168 height 350
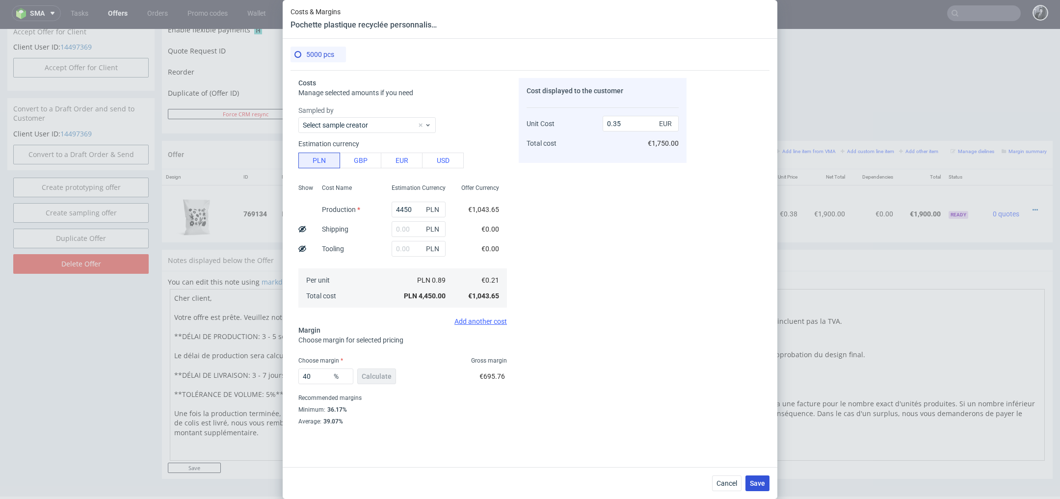
click at [757, 487] on span "Save" at bounding box center [757, 483] width 15 height 7
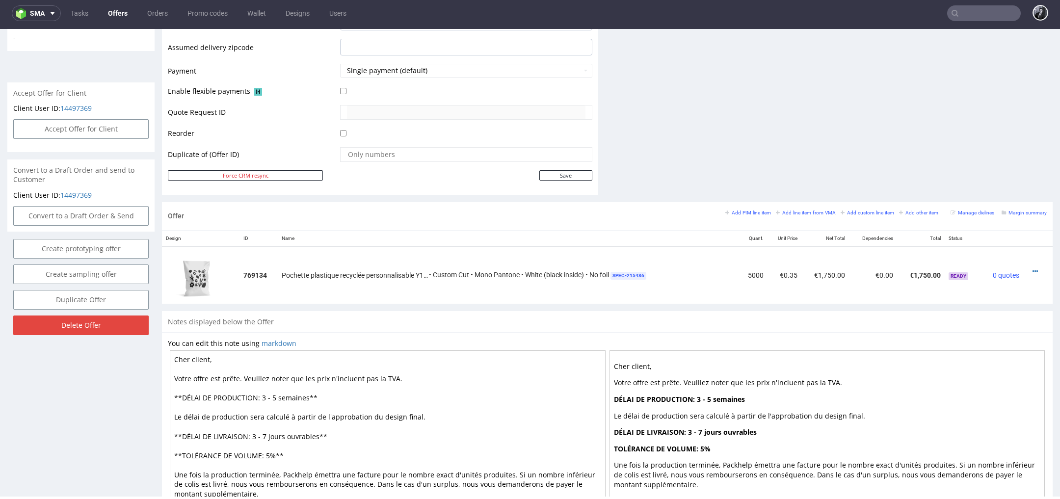
scroll to position [467, 0]
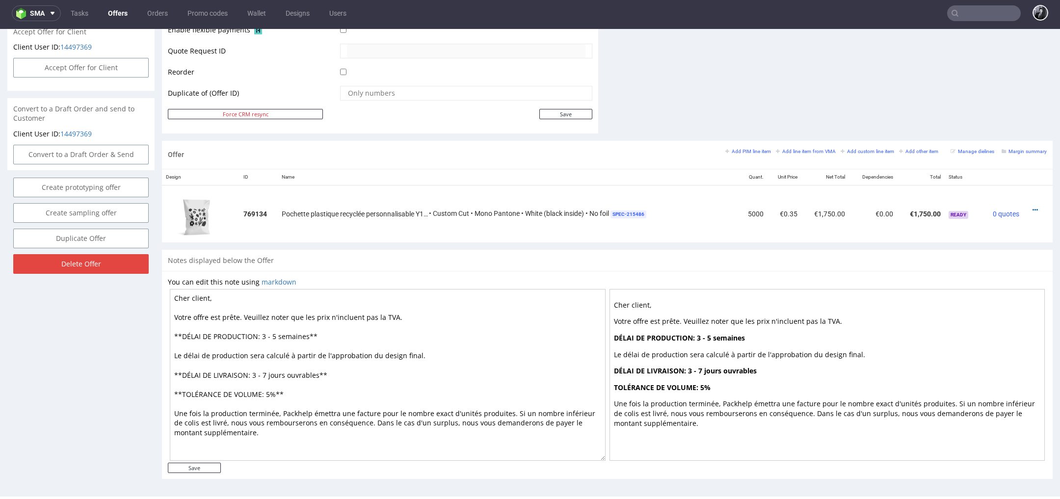
click at [318, 336] on textarea "Cher client, Votre offre est prête. Veuillez noter que les prix n'incluent pas …" at bounding box center [388, 375] width 436 height 172
drag, startPoint x: 306, startPoint y: 335, endPoint x: 263, endPoint y: 335, distance: 43.7
click at [263, 335] on textarea "Cher client, Votre offre est prête. Veuillez noter que les prix n'incluent pas …" at bounding box center [388, 375] width 436 height 172
click at [329, 366] on textarea "Cher client, Votre offre est prête. Veuillez noter que les prix n'incluent pas …" at bounding box center [388, 375] width 436 height 172
click at [205, 464] on input "Save" at bounding box center [194, 468] width 53 height 10
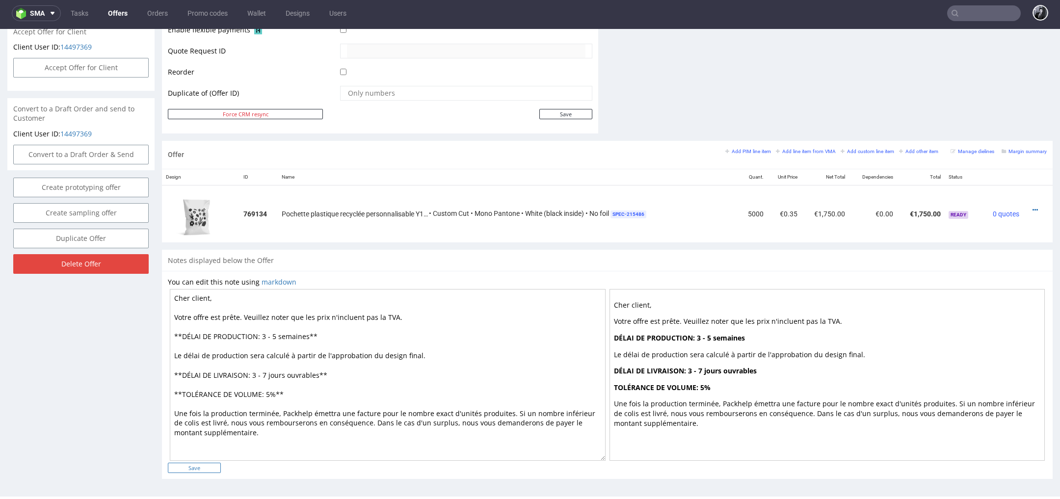
type input "In progress..."
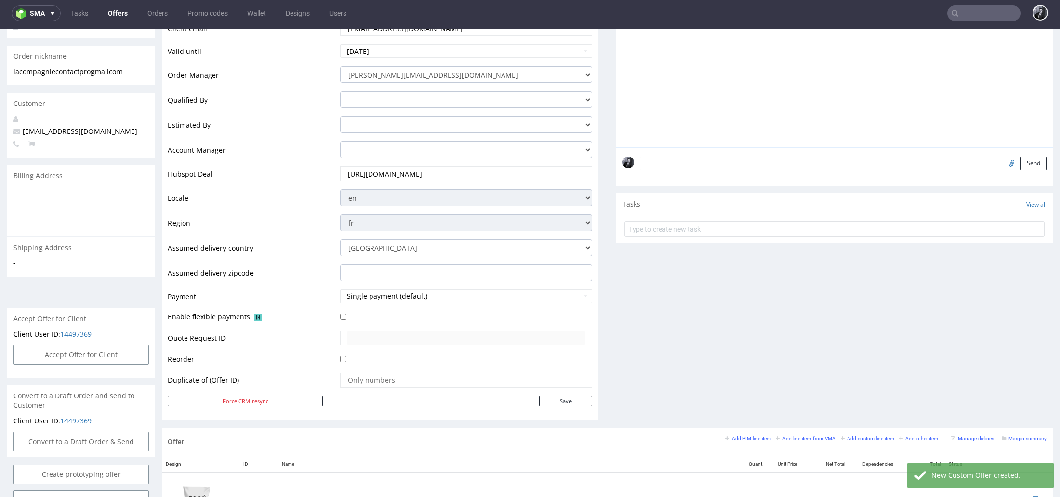
scroll to position [0, 0]
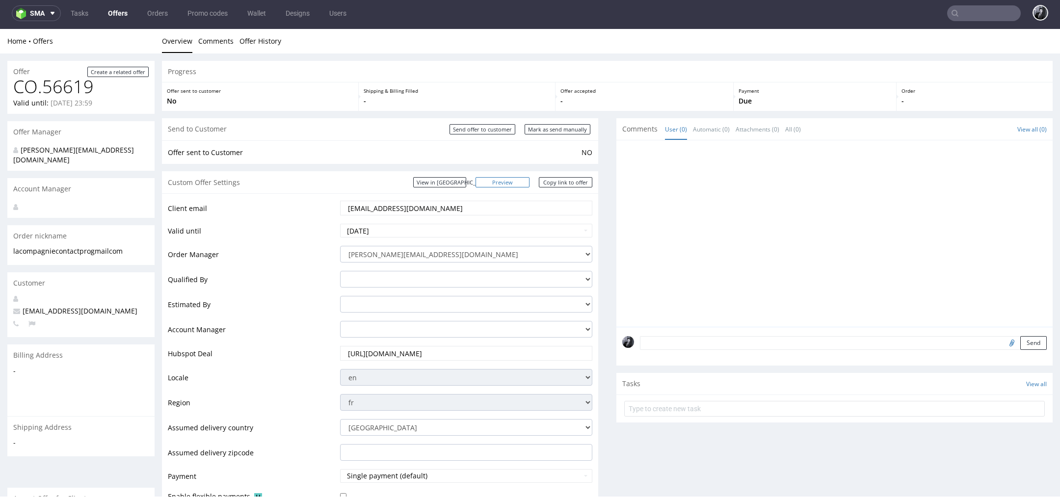
click at [508, 181] on link "Preview" at bounding box center [503, 182] width 54 height 10
click at [475, 133] on input "Send offer to customer" at bounding box center [483, 129] width 66 height 10
type input "In progress..."
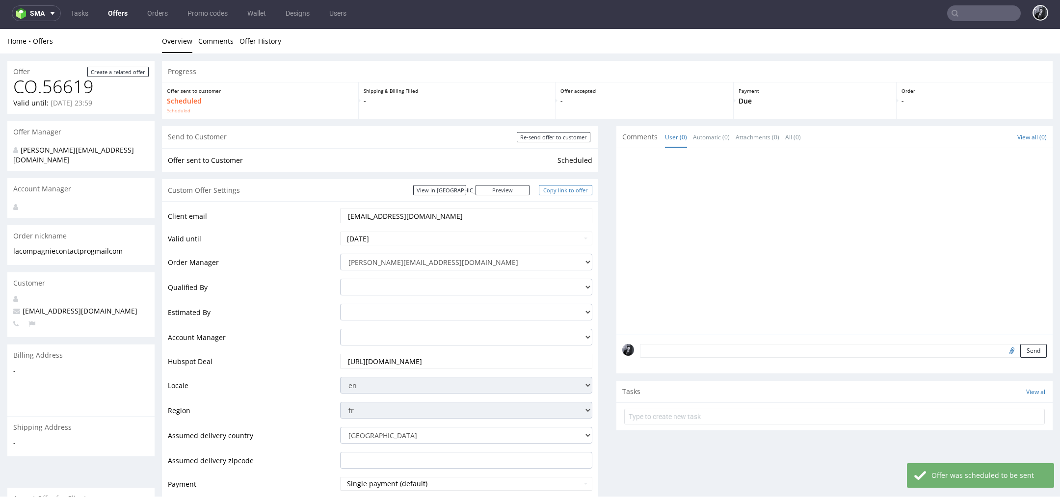
click at [557, 189] on link "Copy link to offer" at bounding box center [566, 190] width 54 height 10
click at [548, 189] on link "Copy link to offer" at bounding box center [566, 190] width 54 height 10
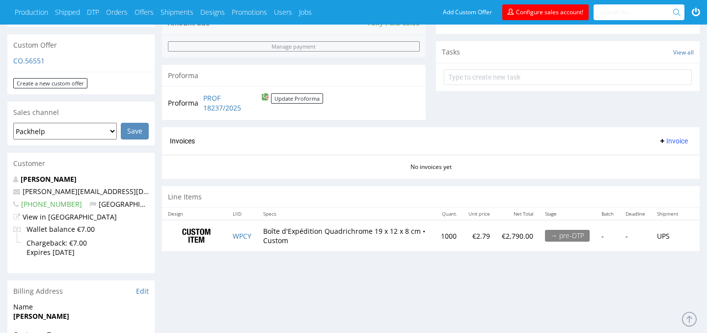
scroll to position [339, 0]
